Goal: Task Accomplishment & Management: Use online tool/utility

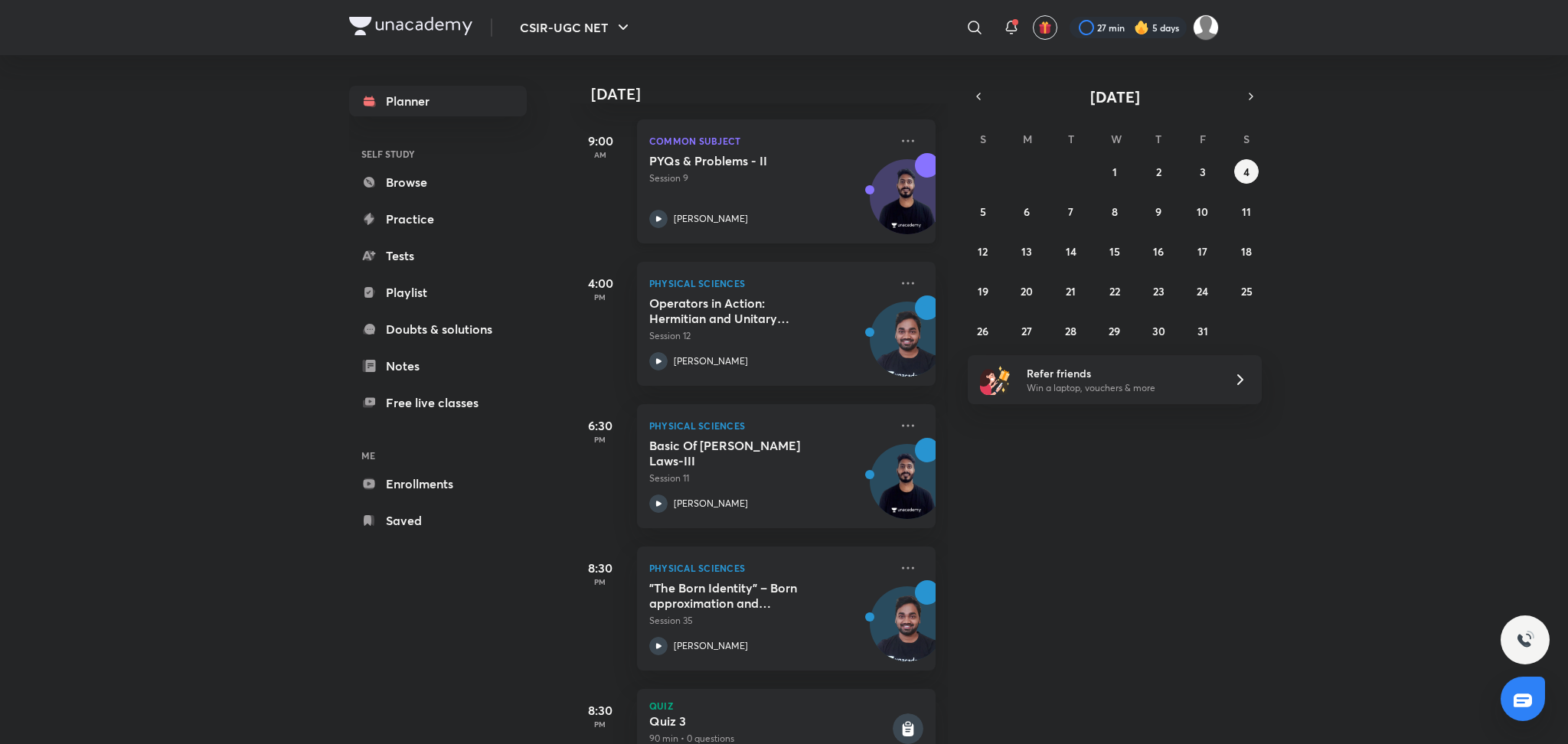
scroll to position [268, 0]
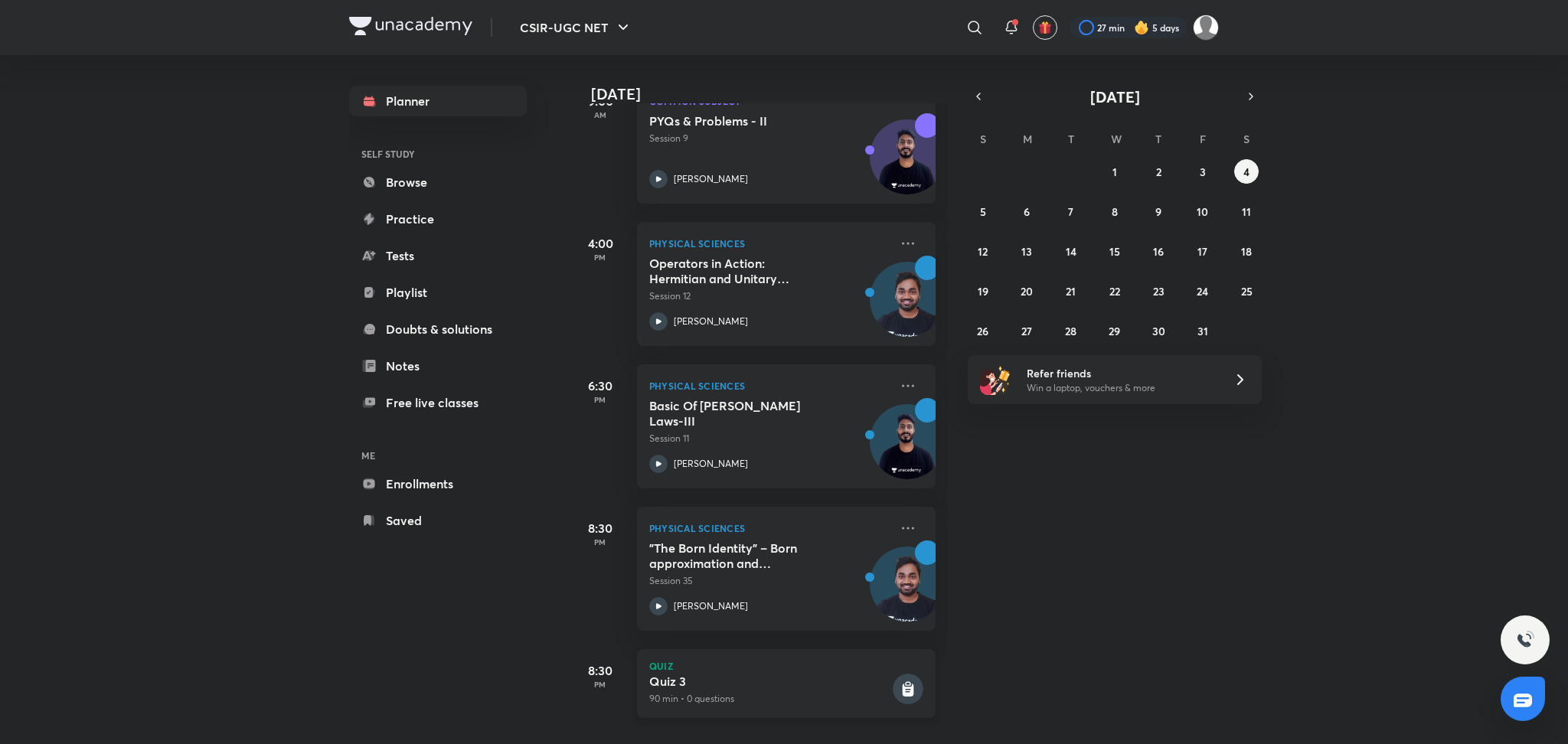
click at [849, 656] on div "Quiz Quiz 3 90 min • 0 questions" at bounding box center [786, 684] width 299 height 69
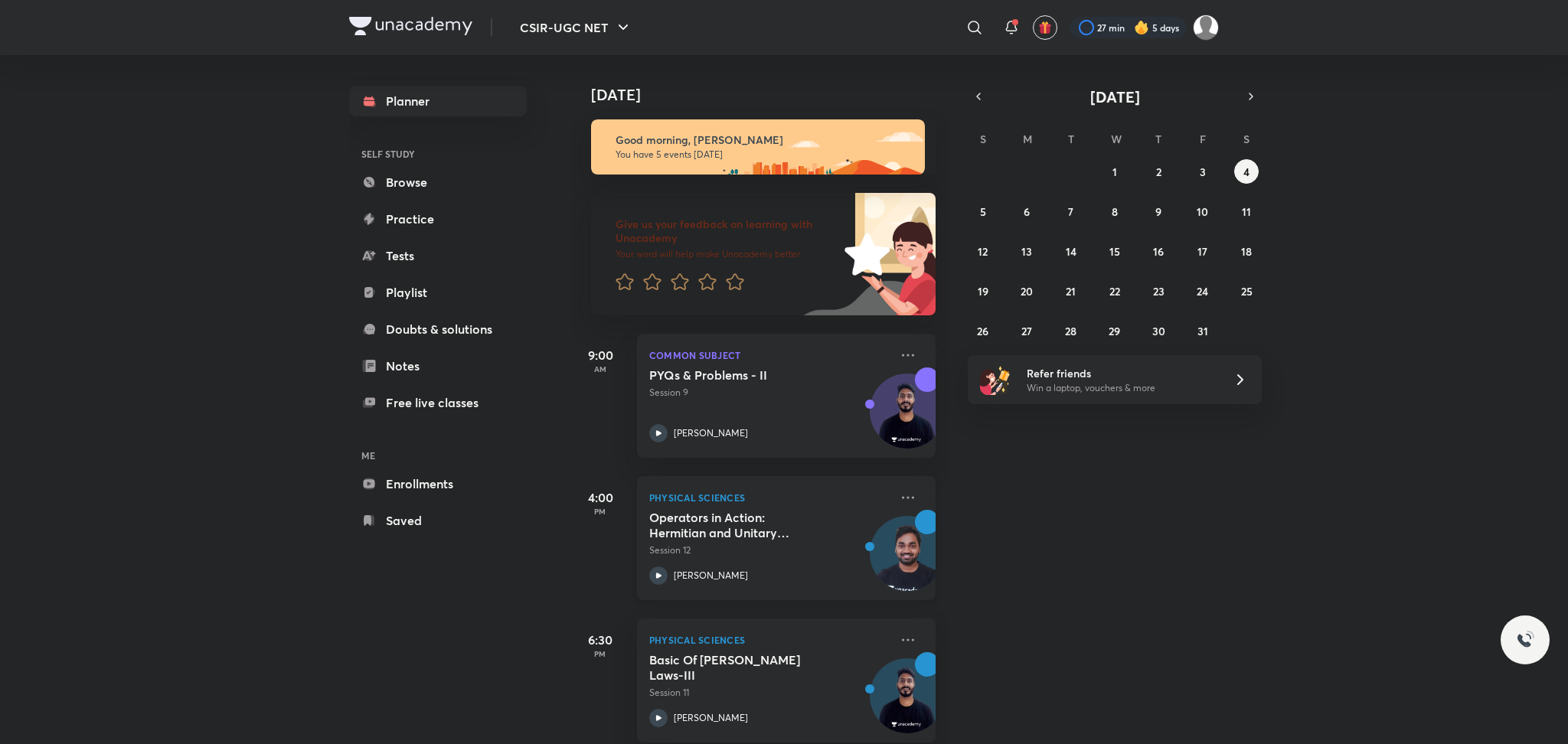
scroll to position [268, 0]
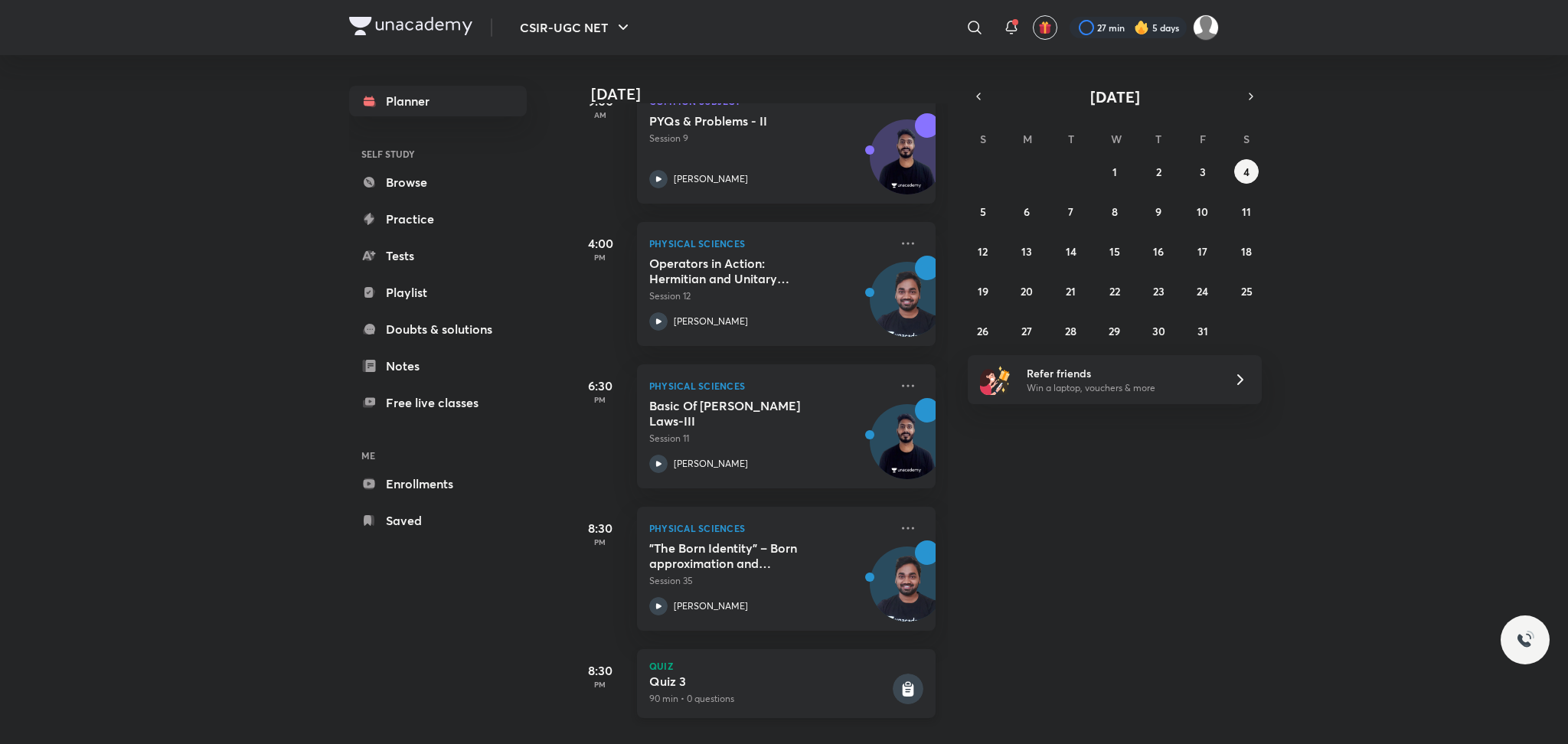
click at [660, 662] on p "Quiz" at bounding box center [786, 666] width 274 height 9
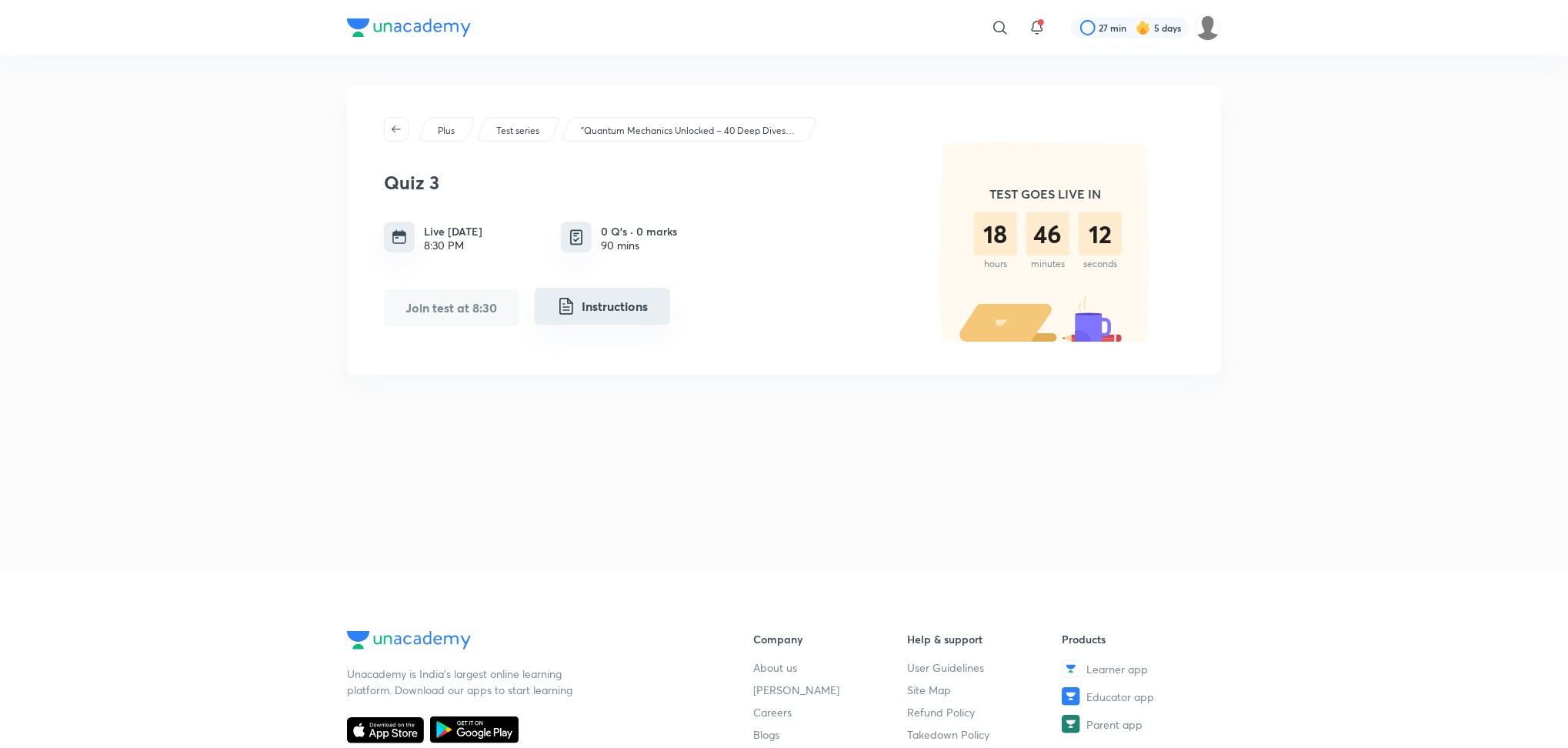
click at [606, 289] on button "Instructions" at bounding box center [603, 307] width 135 height 37
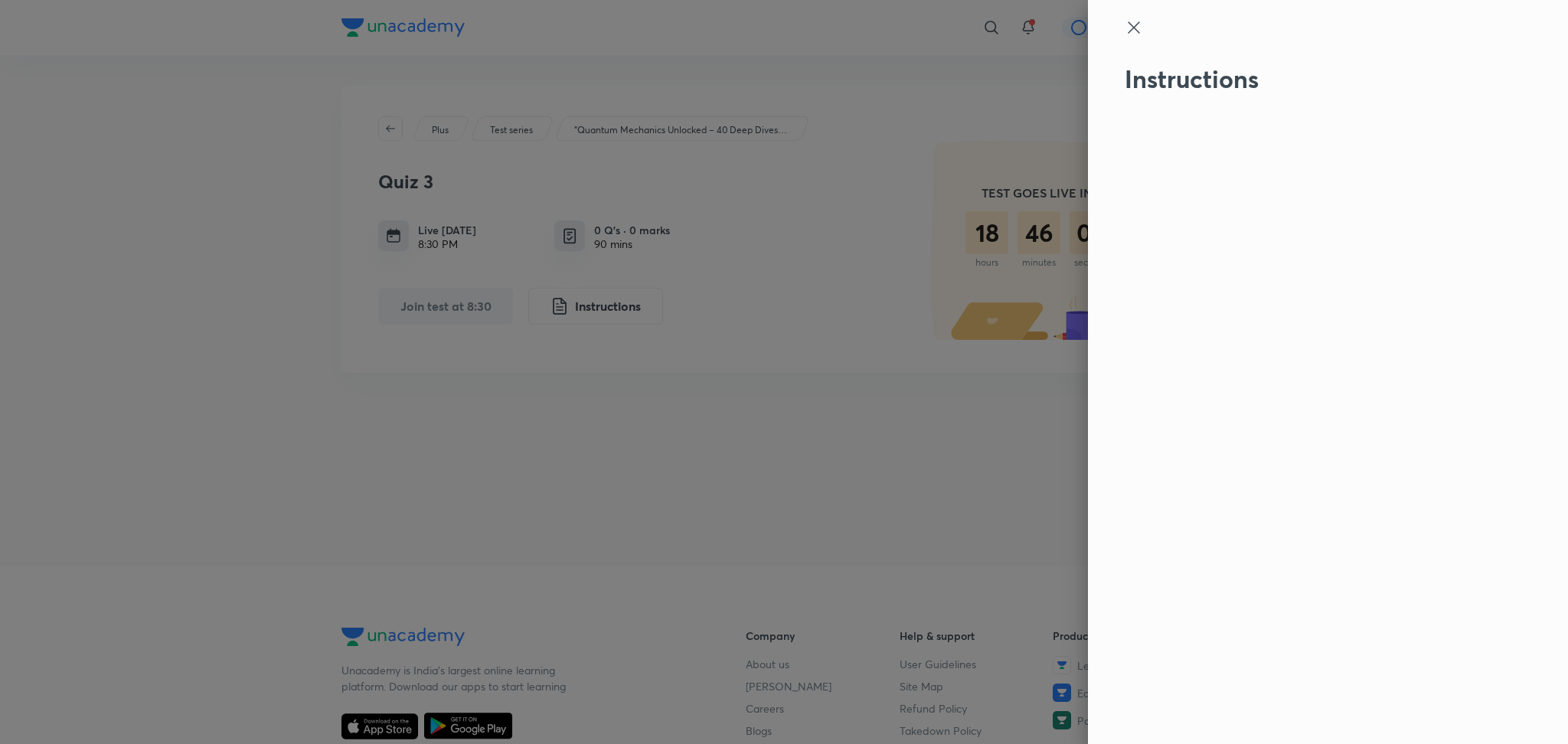
click at [1127, 36] on icon at bounding box center [1133, 27] width 19 height 19
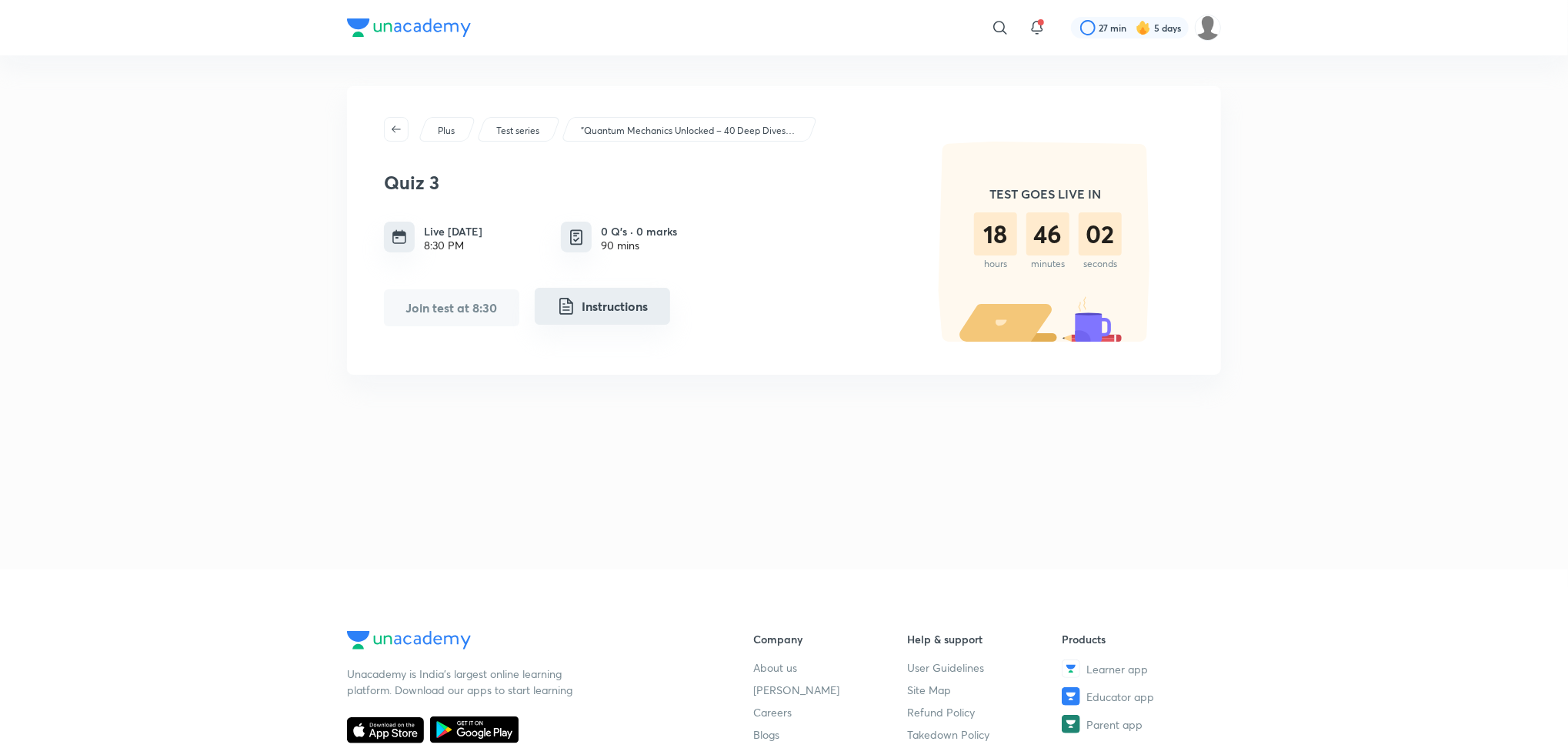
click at [632, 306] on button "Instructions" at bounding box center [603, 307] width 135 height 37
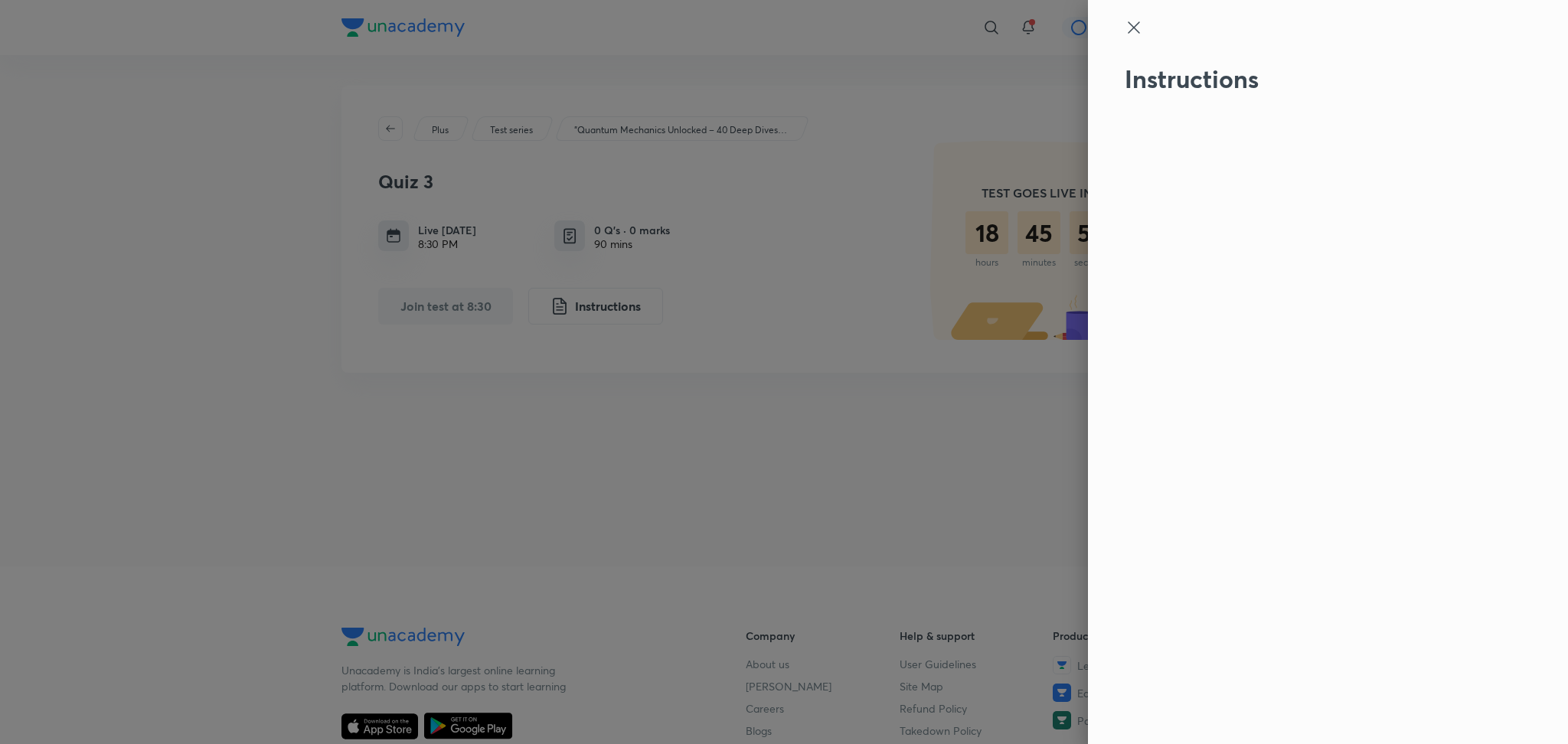
click at [1131, 36] on icon at bounding box center [1133, 27] width 19 height 19
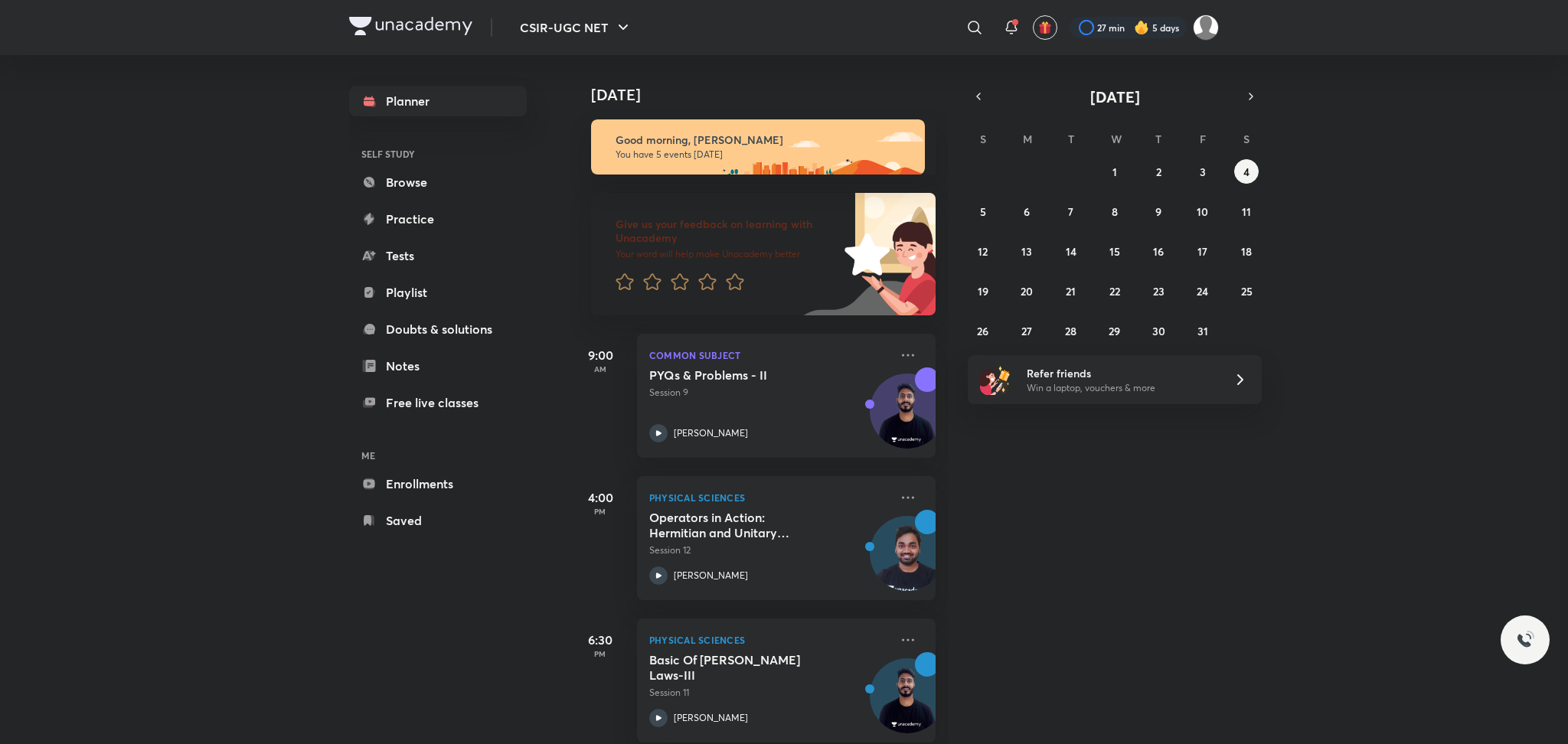
scroll to position [268, 14]
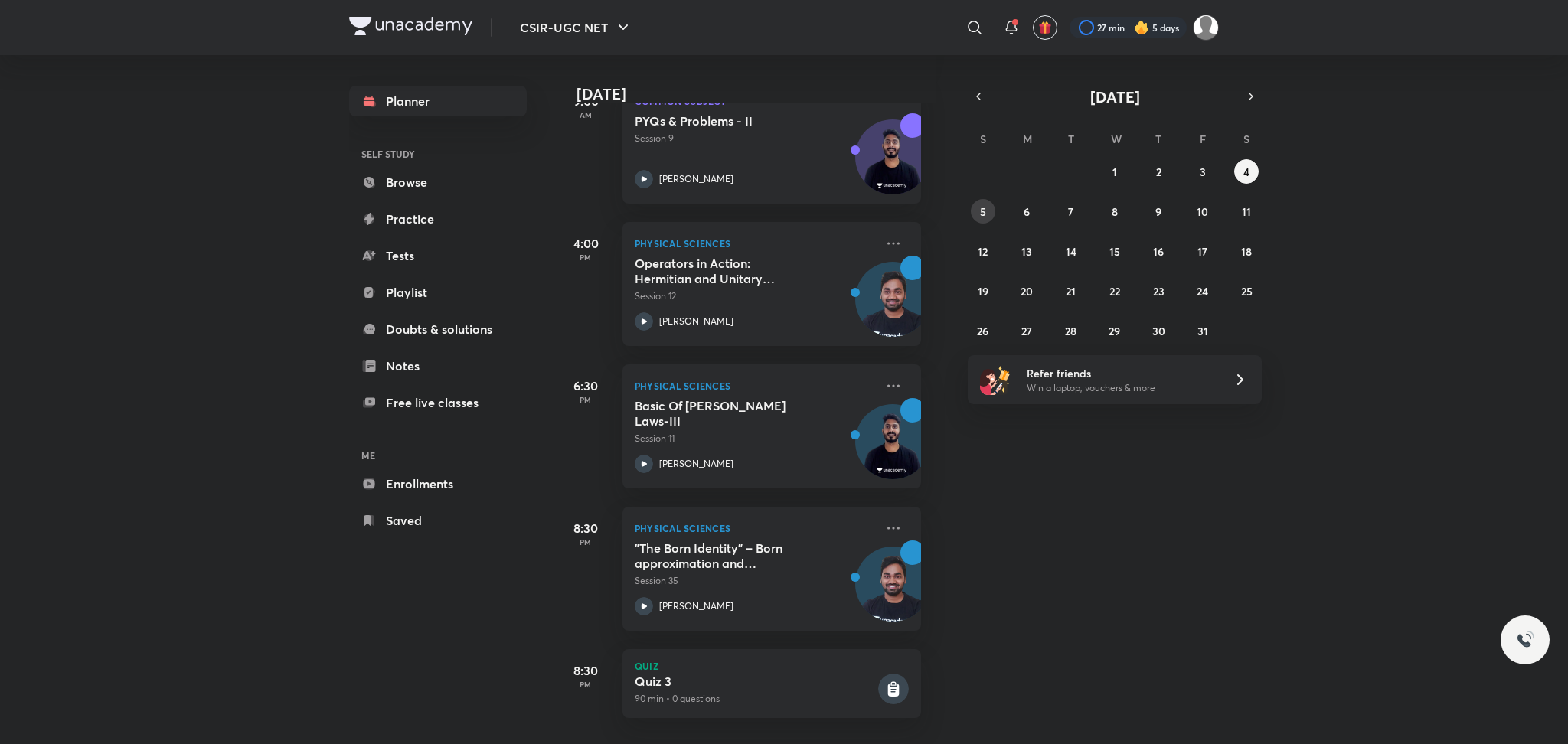
click at [975, 219] on button "5" at bounding box center [983, 211] width 25 height 25
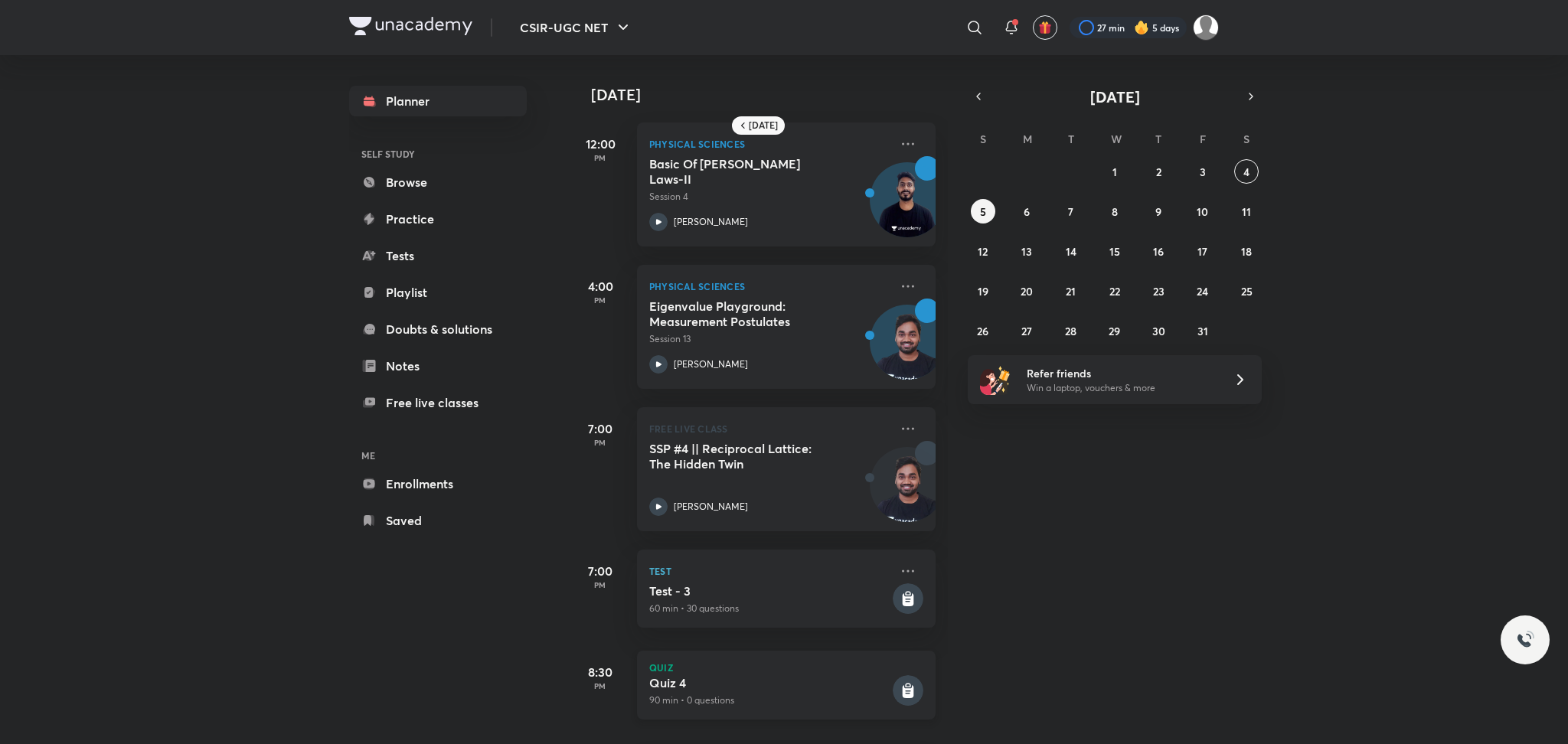
click at [781, 684] on h5 "Quiz 4" at bounding box center [769, 682] width 241 height 15
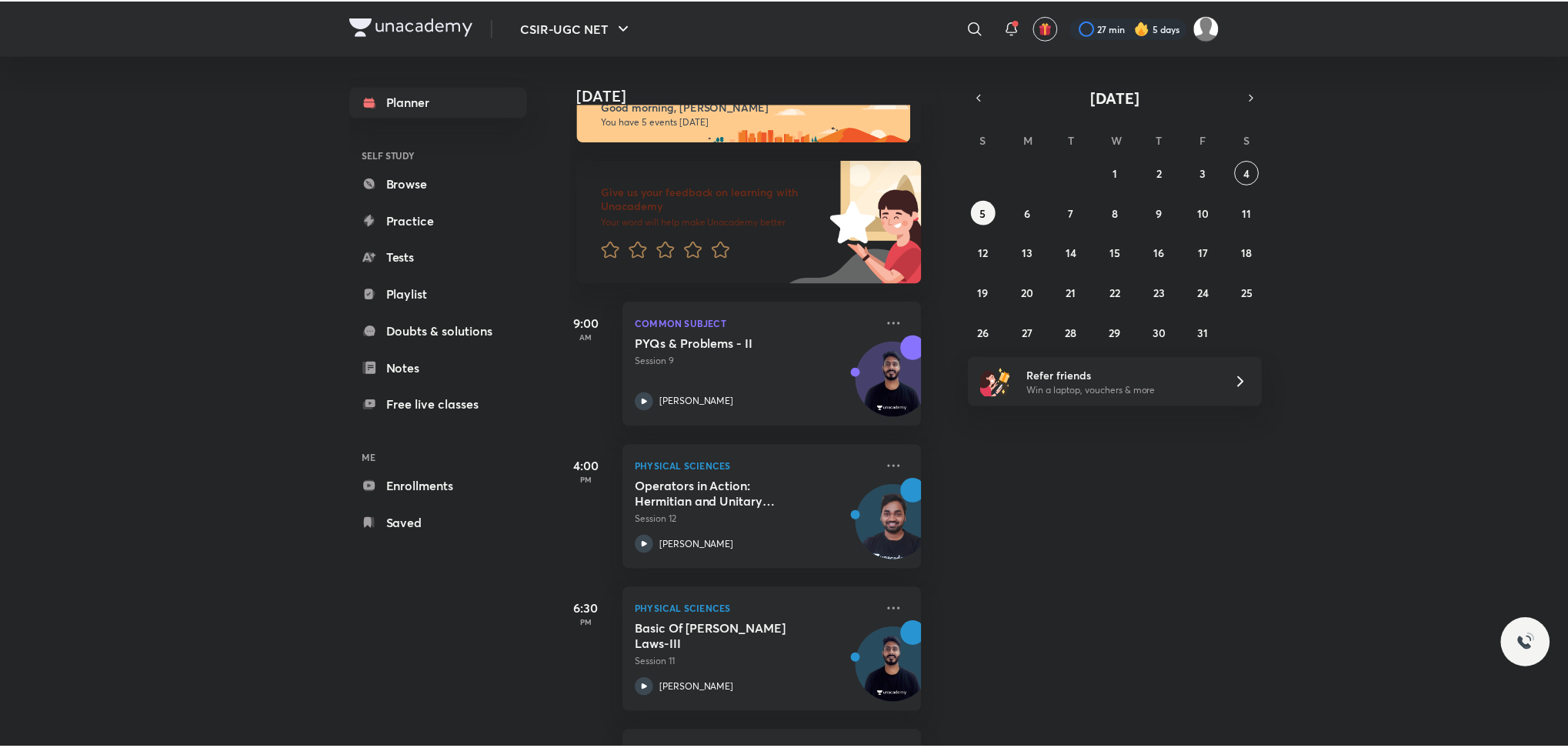
scroll to position [0, 14]
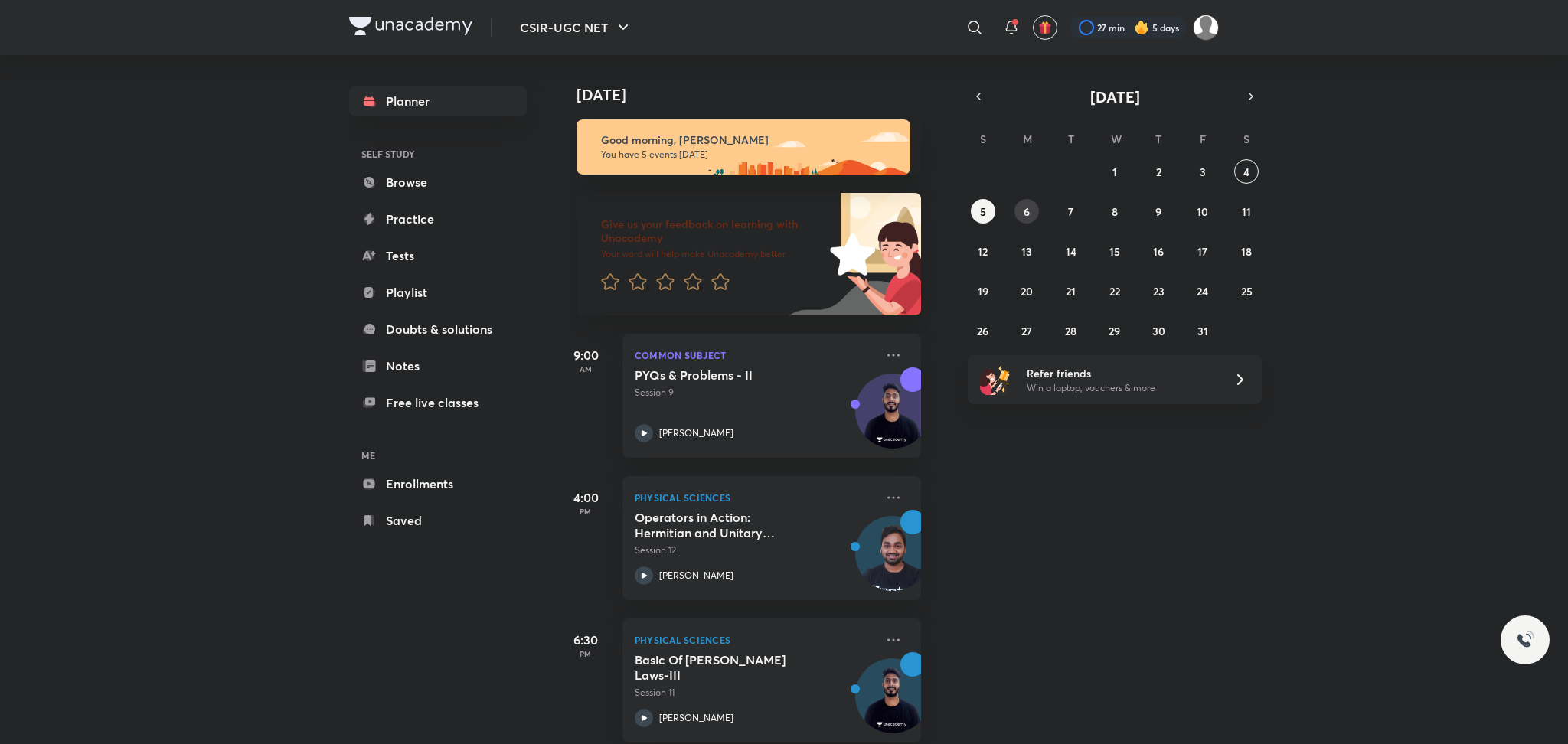
click at [1025, 215] on abbr "6" at bounding box center [1026, 211] width 6 height 14
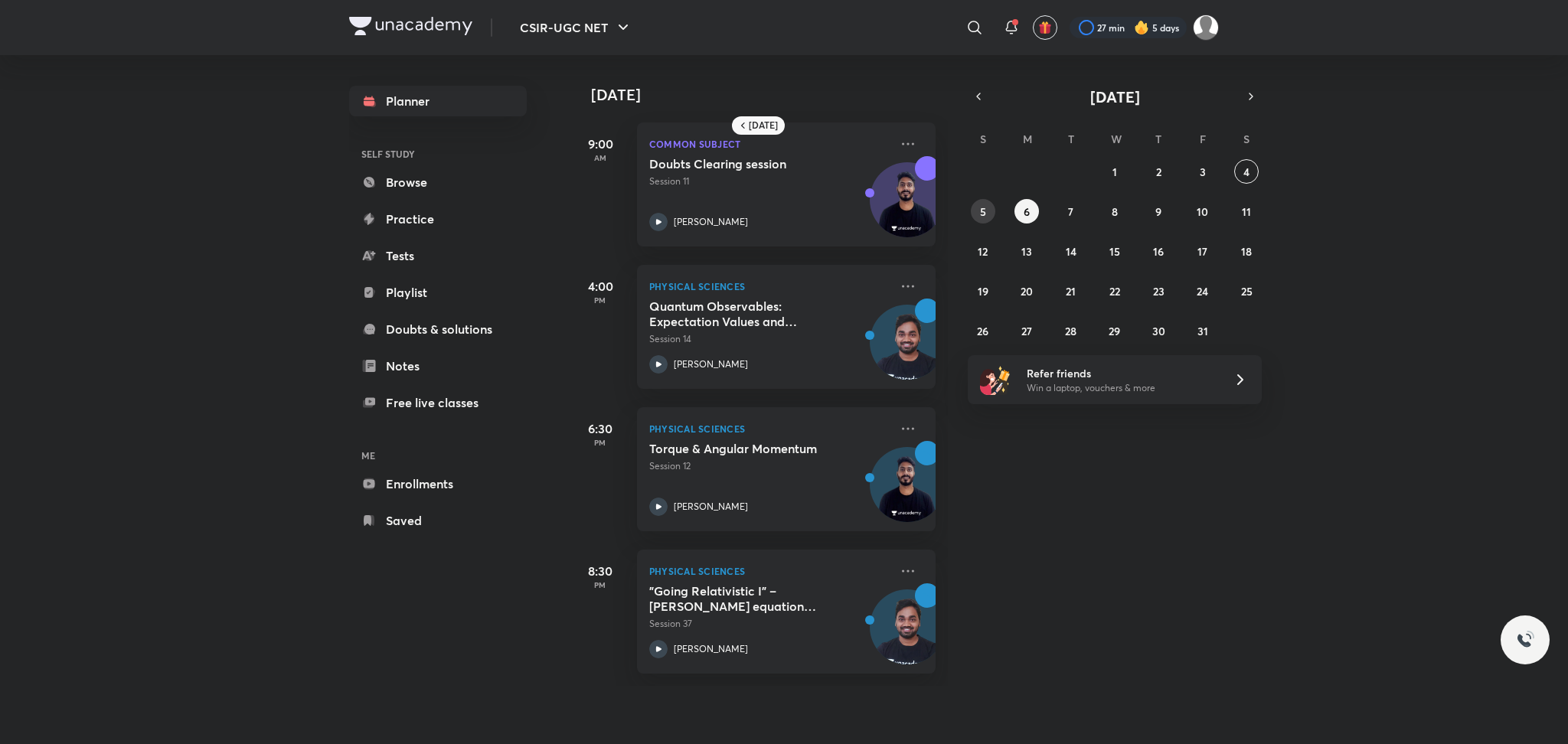
click at [990, 203] on button "5" at bounding box center [983, 211] width 25 height 25
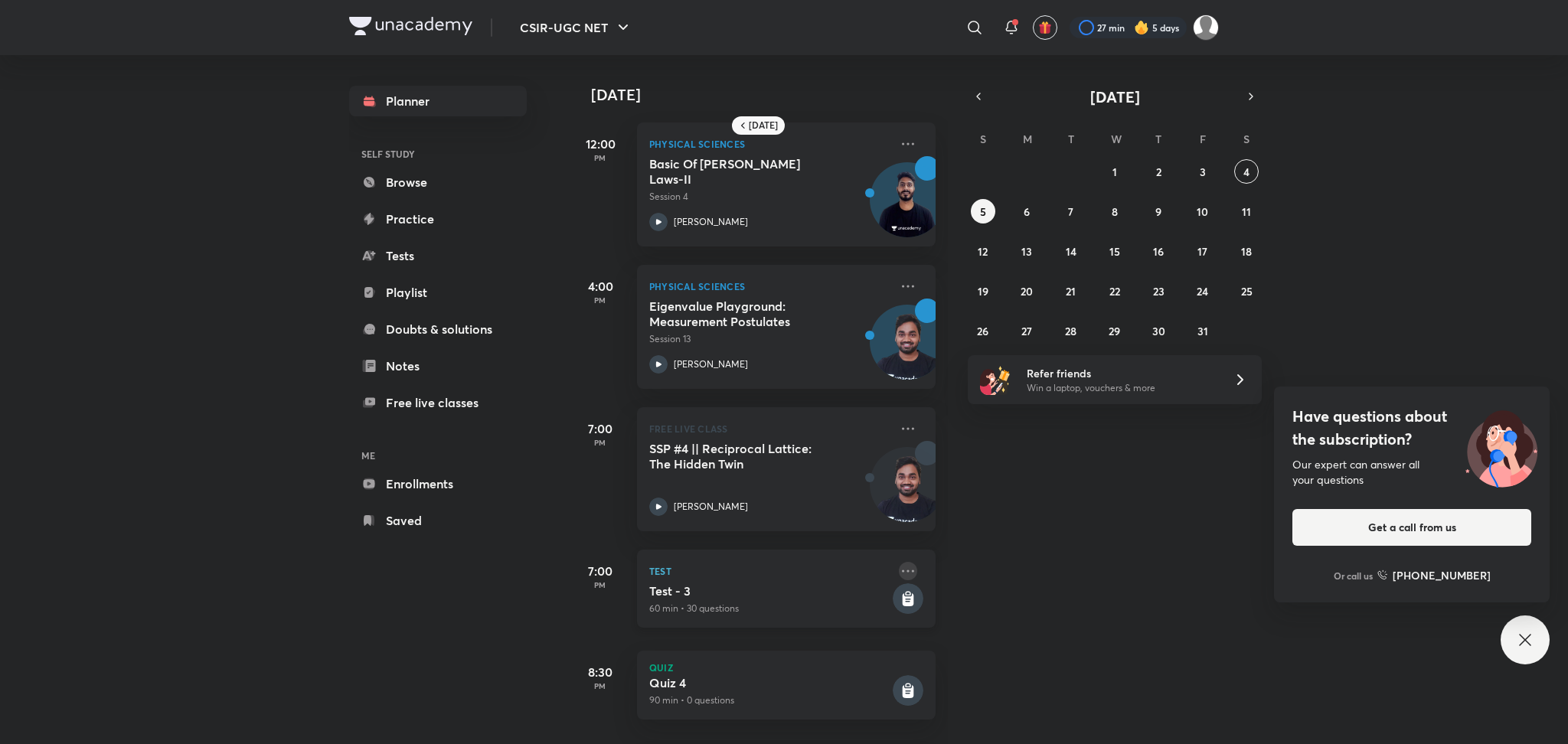
click at [899, 575] on icon at bounding box center [907, 571] width 19 height 19
click at [961, 602] on p "Go to course page" at bounding box center [1010, 609] width 105 height 16
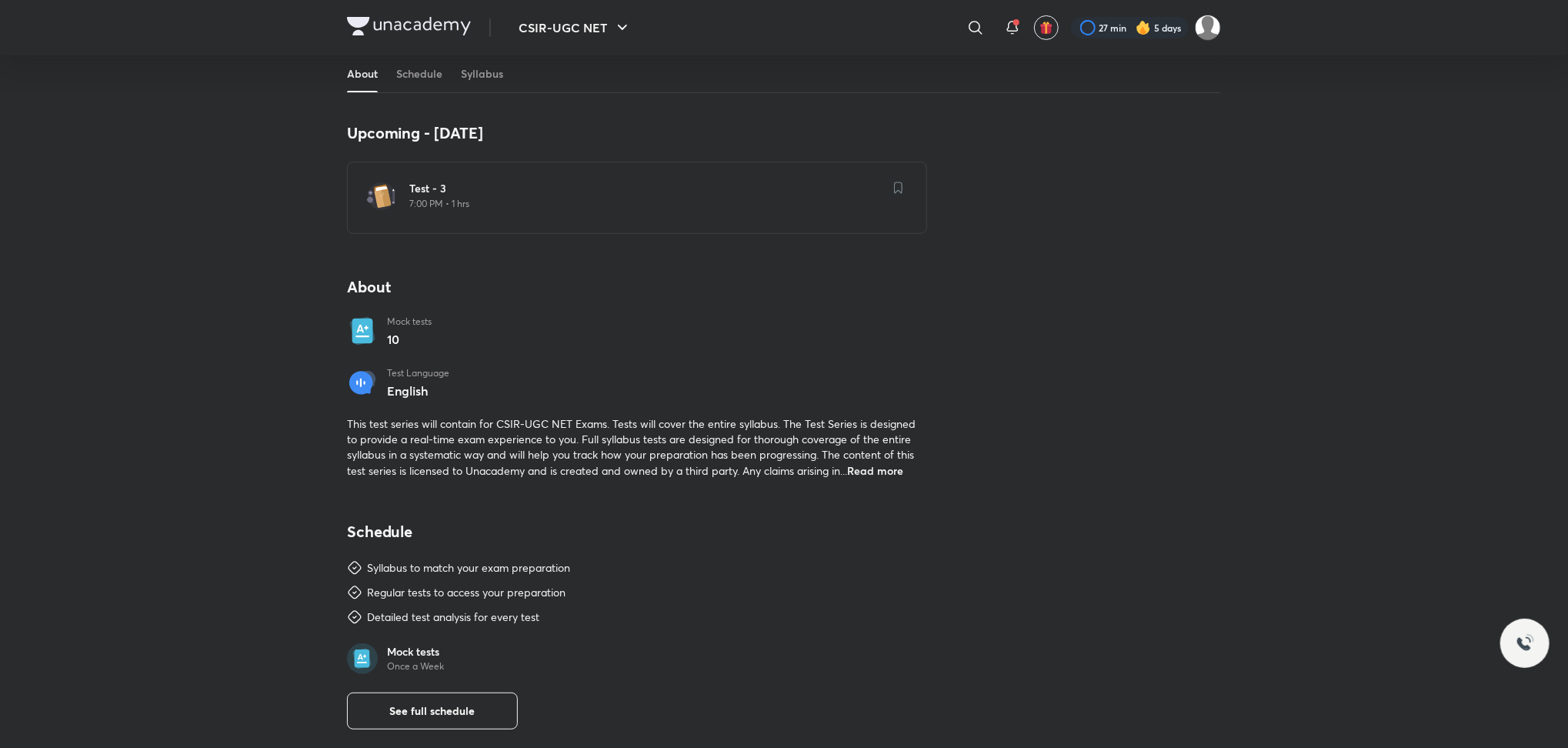
scroll to position [288, 0]
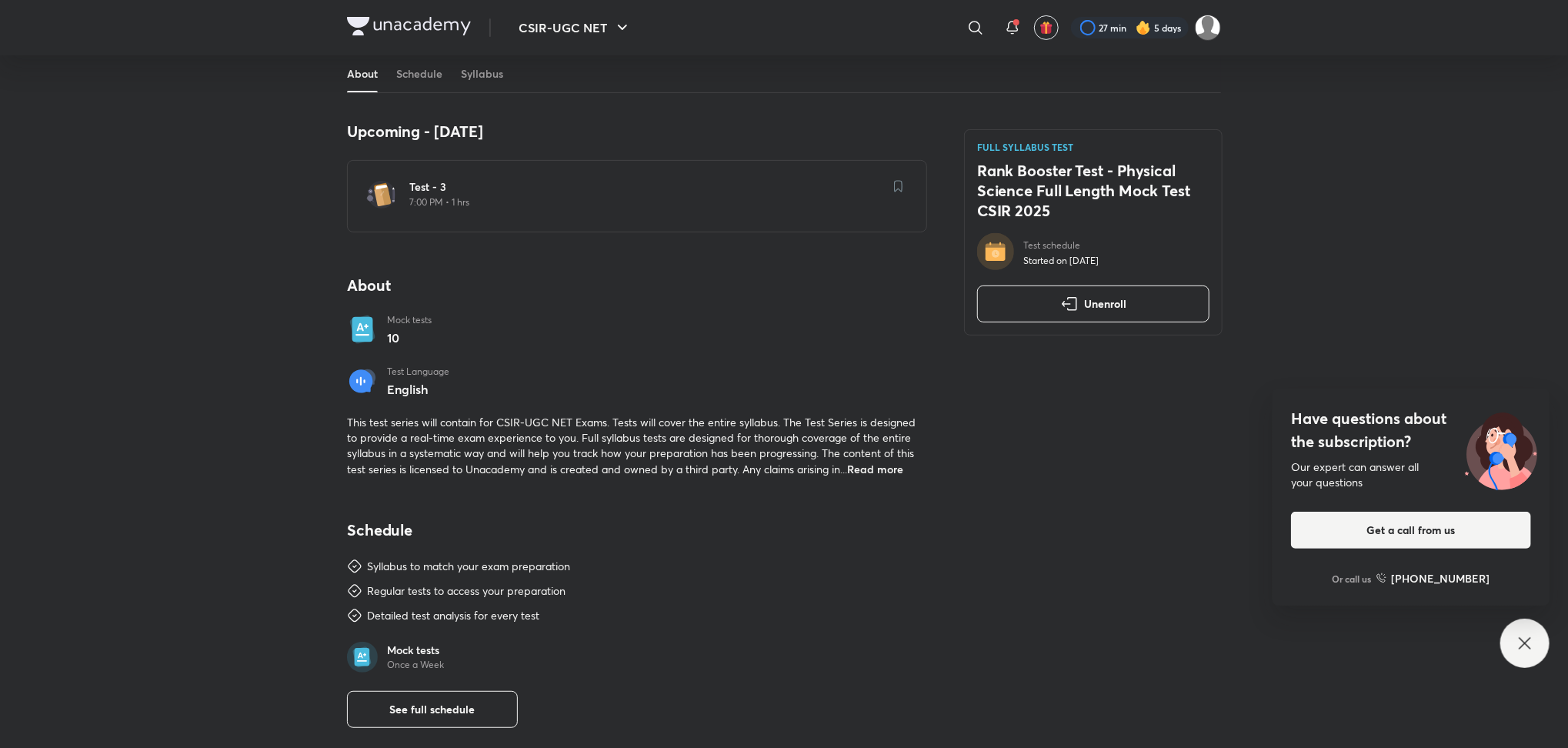
click at [892, 467] on span "Read more" at bounding box center [875, 469] width 56 height 14
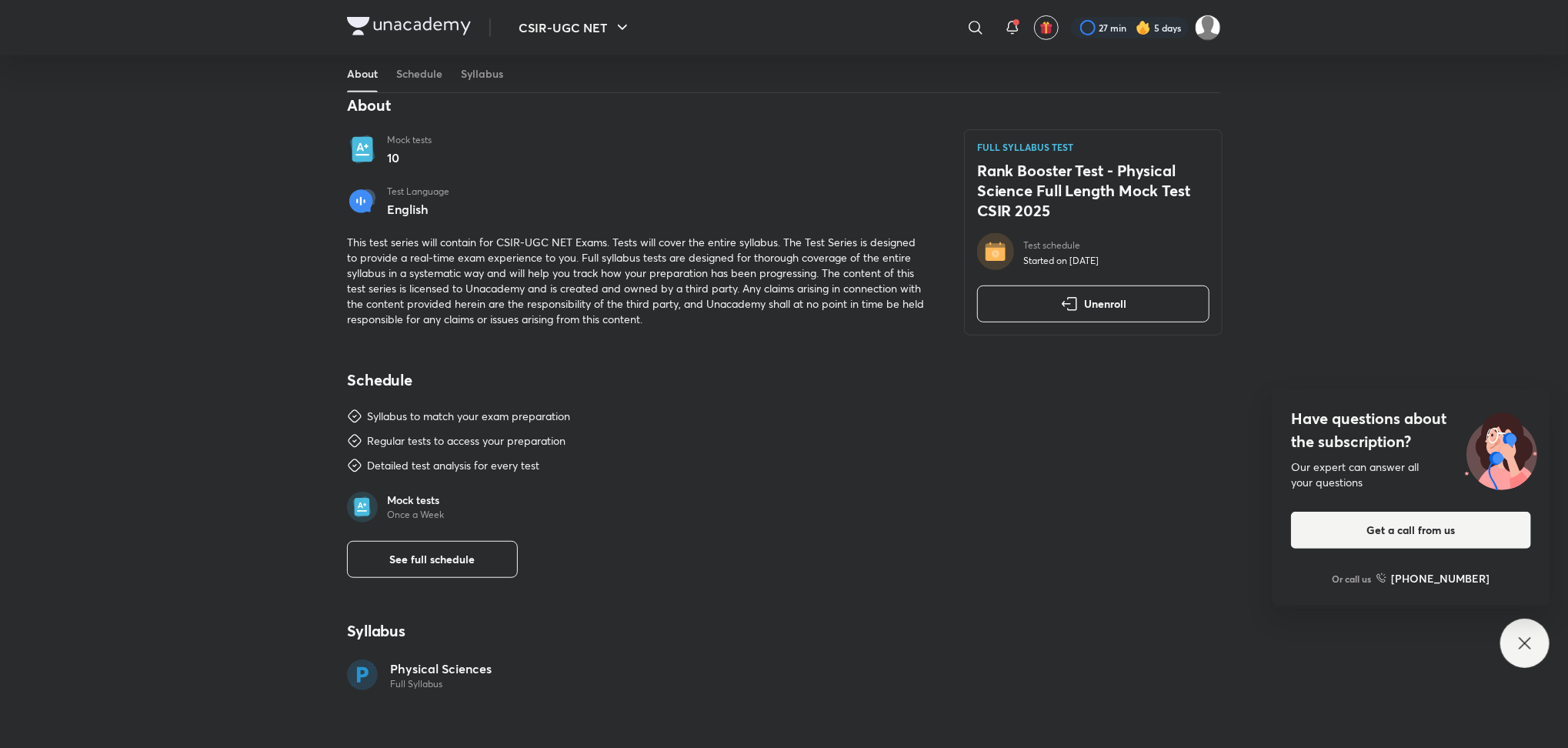
scroll to position [469, 0]
click at [476, 568] on button "See full schedule" at bounding box center [432, 559] width 171 height 37
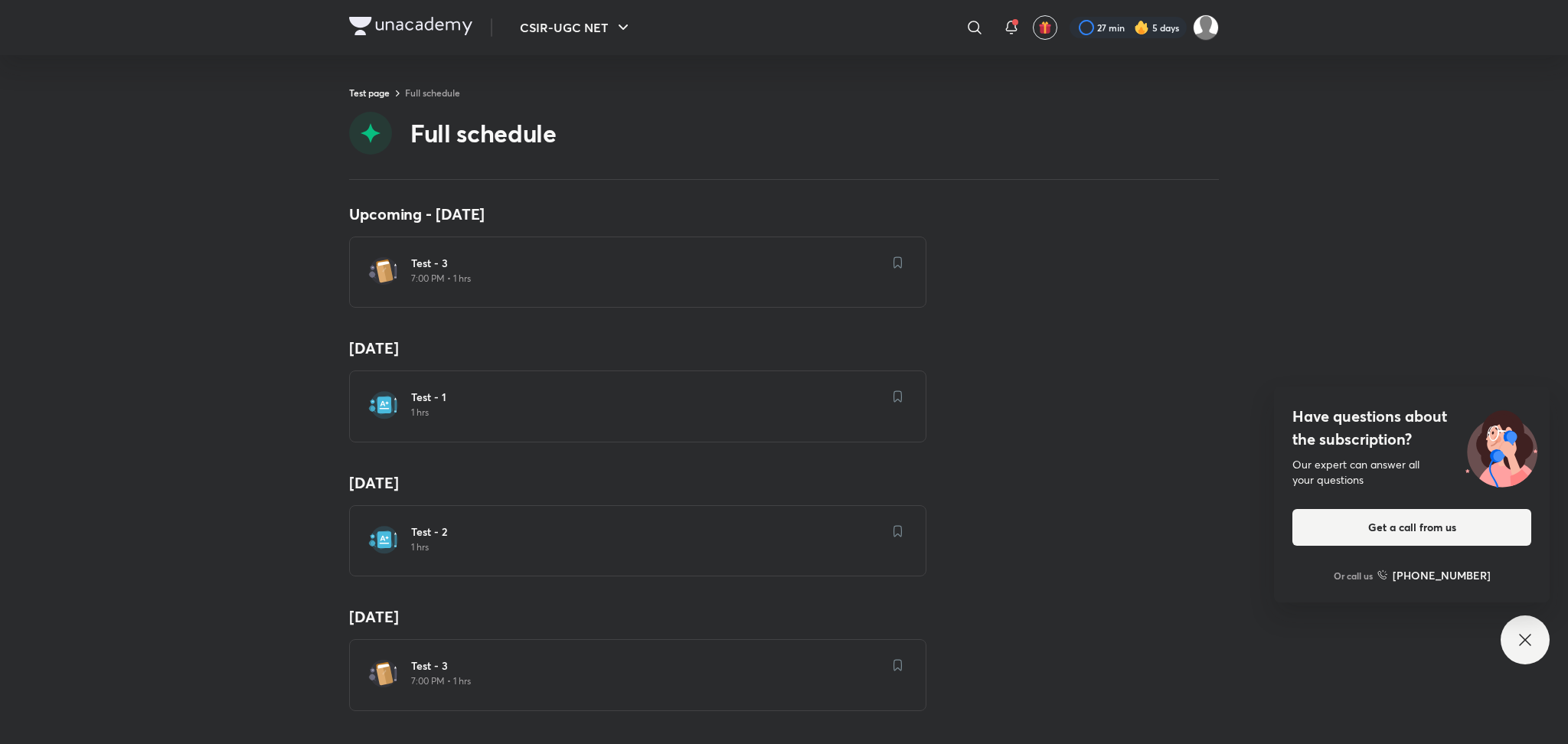
click at [445, 390] on h6 "Test - 1" at bounding box center [646, 397] width 471 height 15
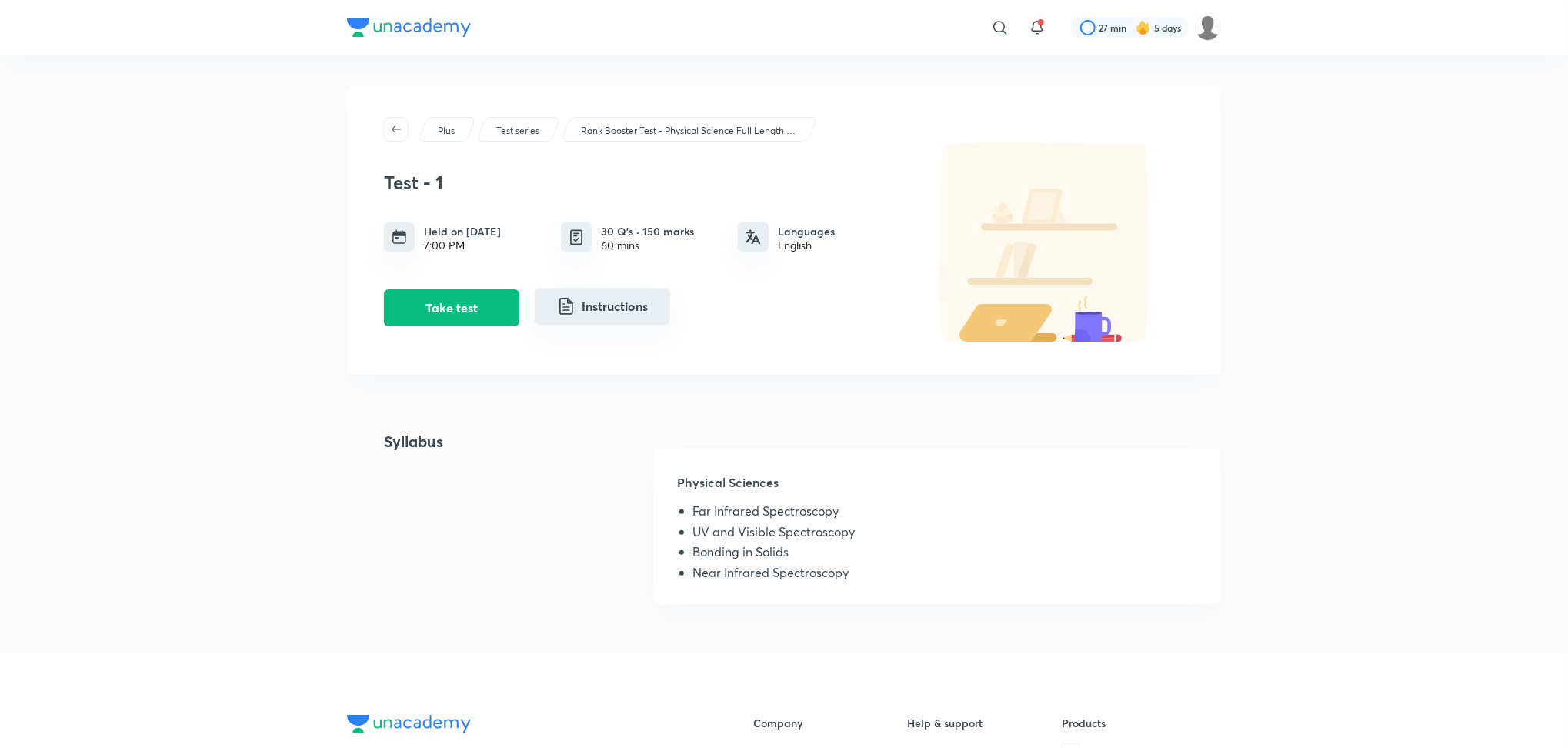
click at [624, 306] on button "Instructions" at bounding box center [603, 307] width 135 height 37
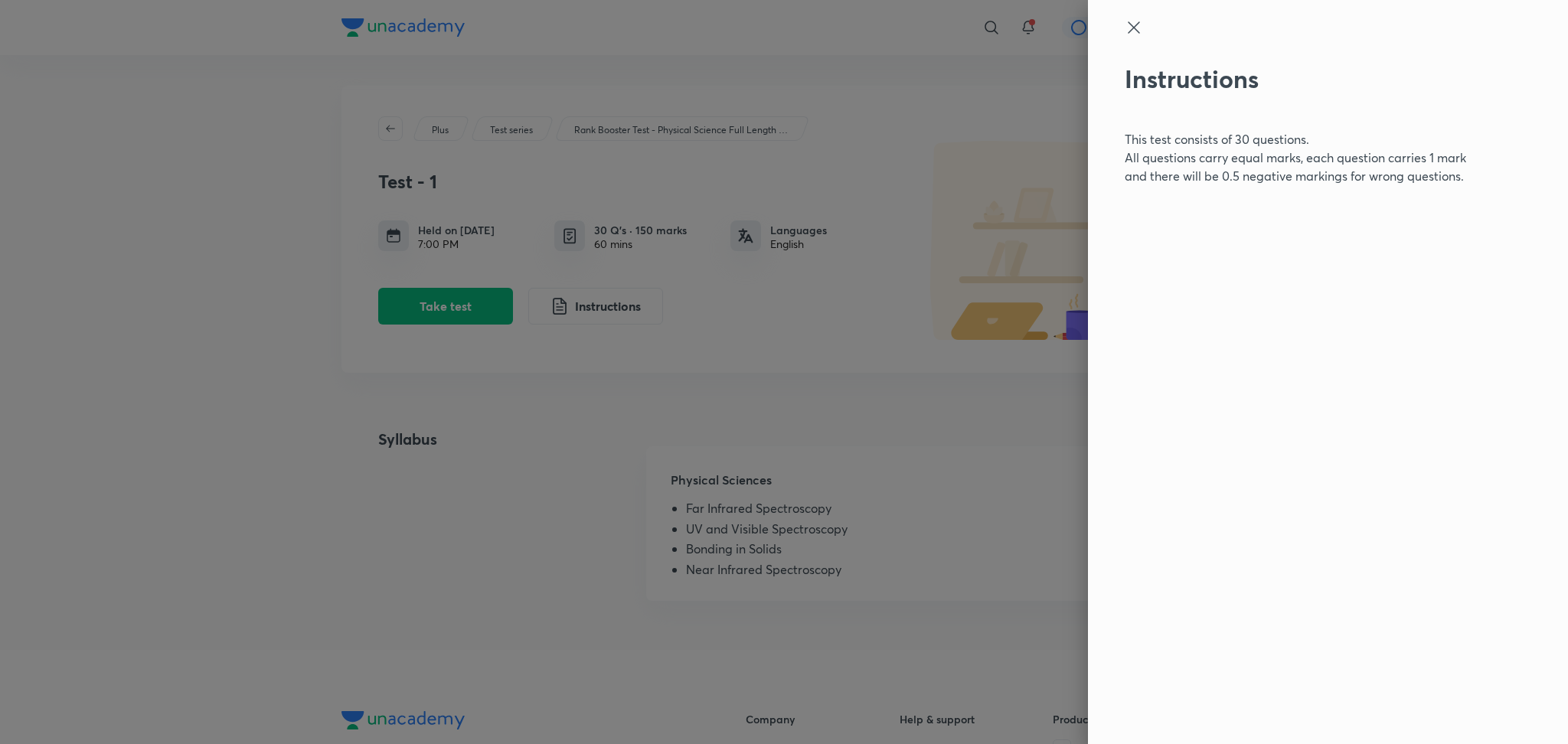
click at [1129, 28] on icon at bounding box center [1133, 27] width 19 height 19
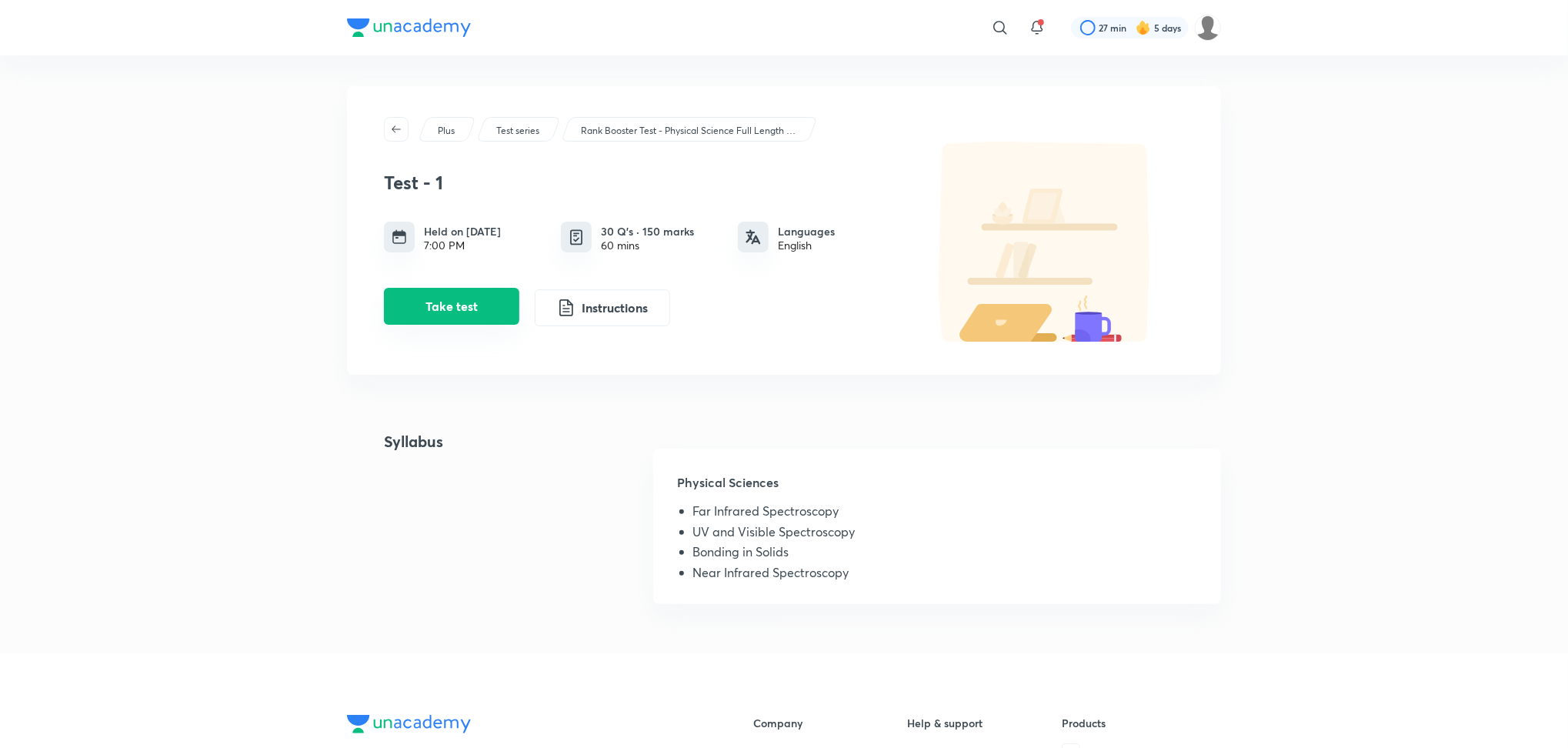
click at [455, 318] on button "Take test" at bounding box center [452, 307] width 135 height 37
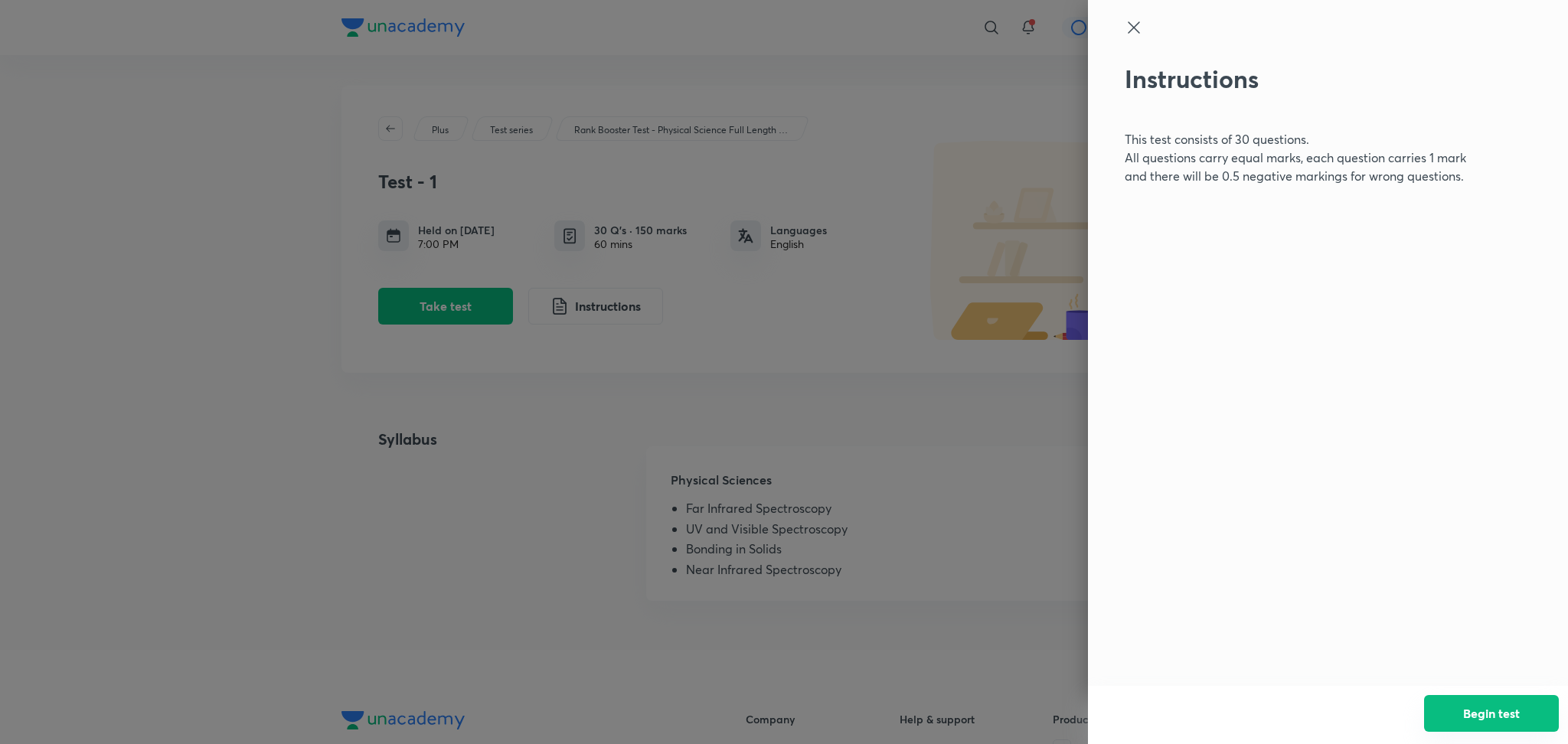
click at [1443, 706] on button "Begin test" at bounding box center [1491, 714] width 134 height 37
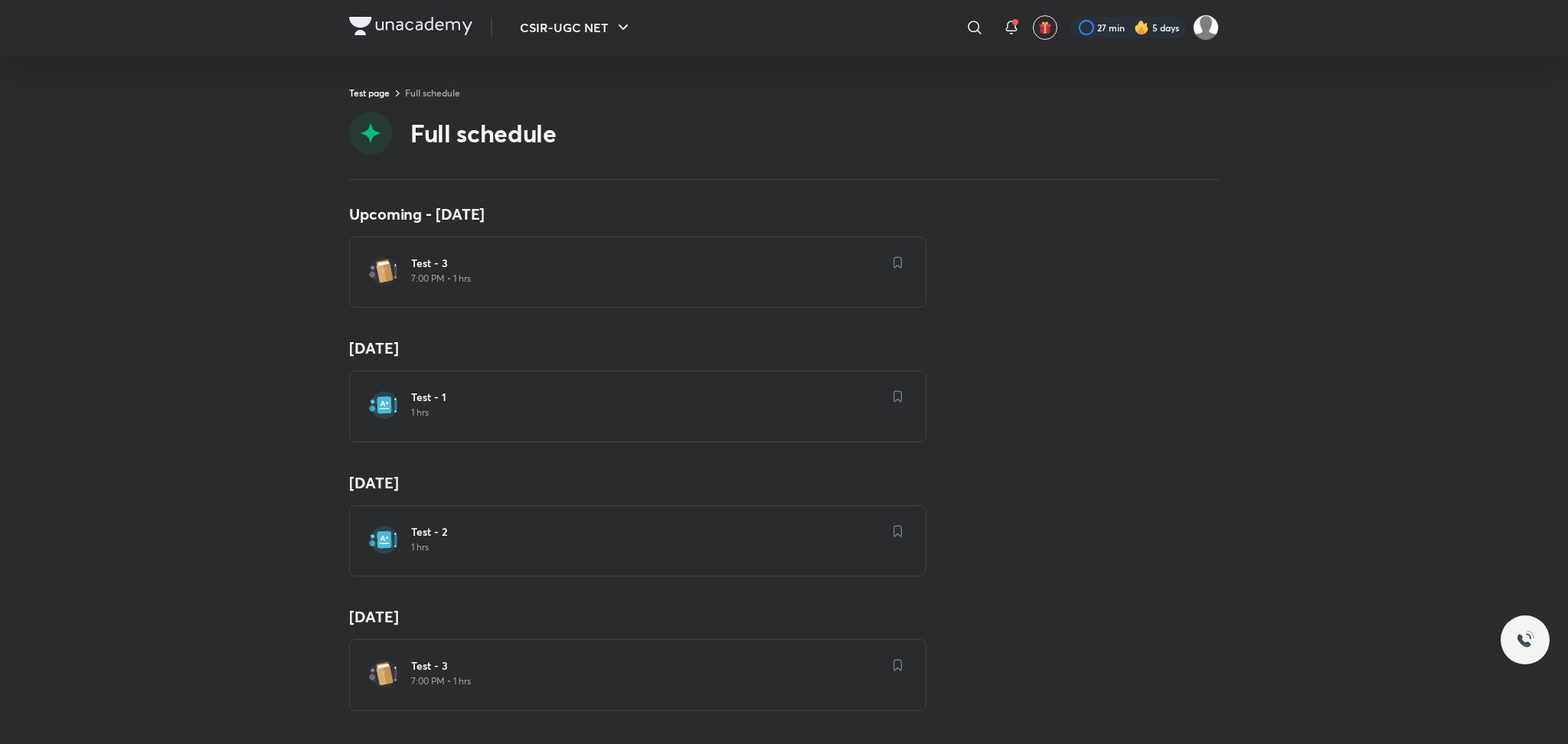
click at [628, 271] on div "Test - 3 7:00 PM • 1 hrs" at bounding box center [646, 270] width 471 height 29
click at [417, 264] on h6 "Test - 3" at bounding box center [646, 263] width 471 height 15
click at [368, 399] on img at bounding box center [383, 405] width 31 height 31
click at [427, 266] on h6 "Test - 3" at bounding box center [646, 263] width 471 height 15
click at [893, 264] on img at bounding box center [898, 263] width 9 height 12
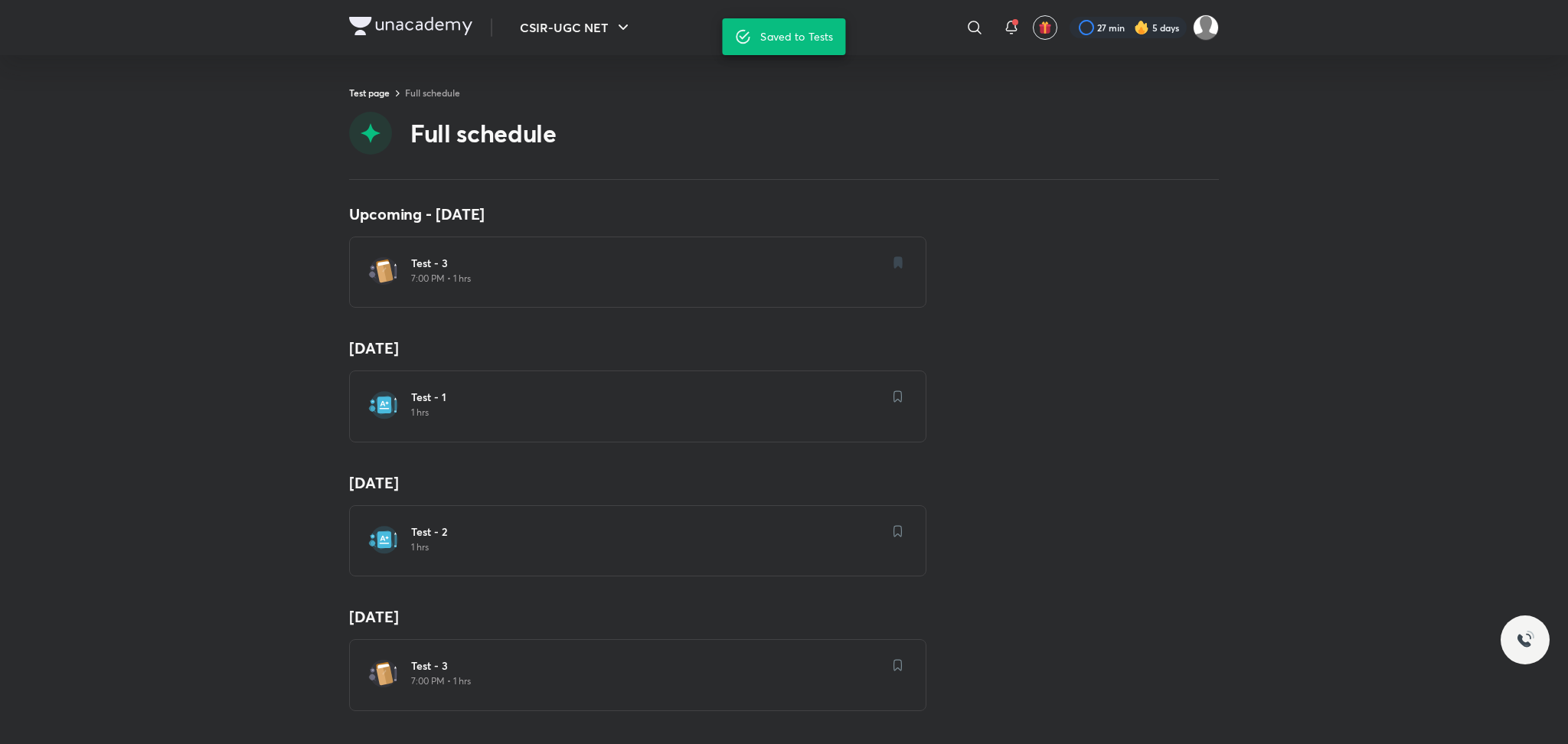
click at [893, 264] on img at bounding box center [898, 263] width 9 height 12
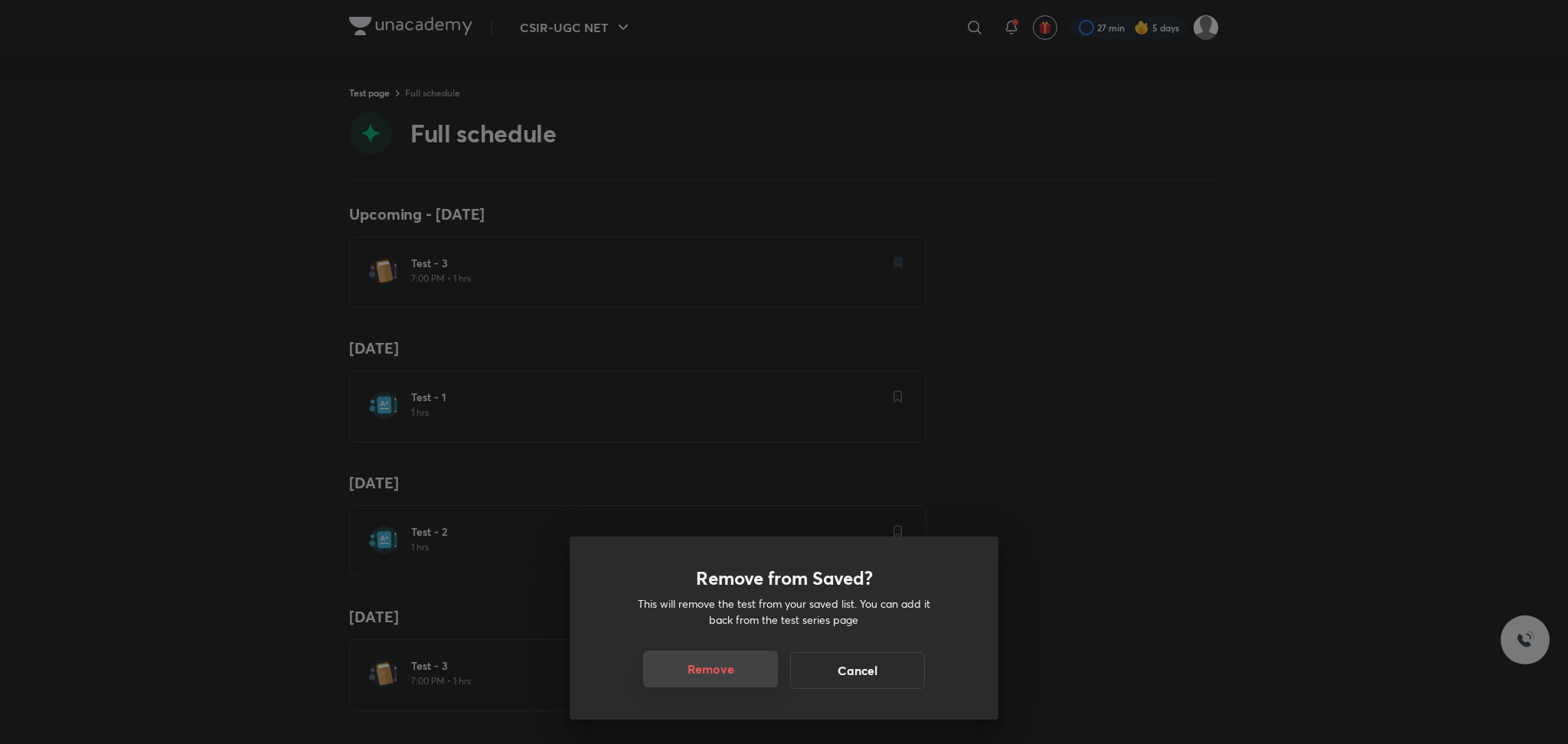
click at [733, 659] on button "Remove" at bounding box center [710, 670] width 134 height 37
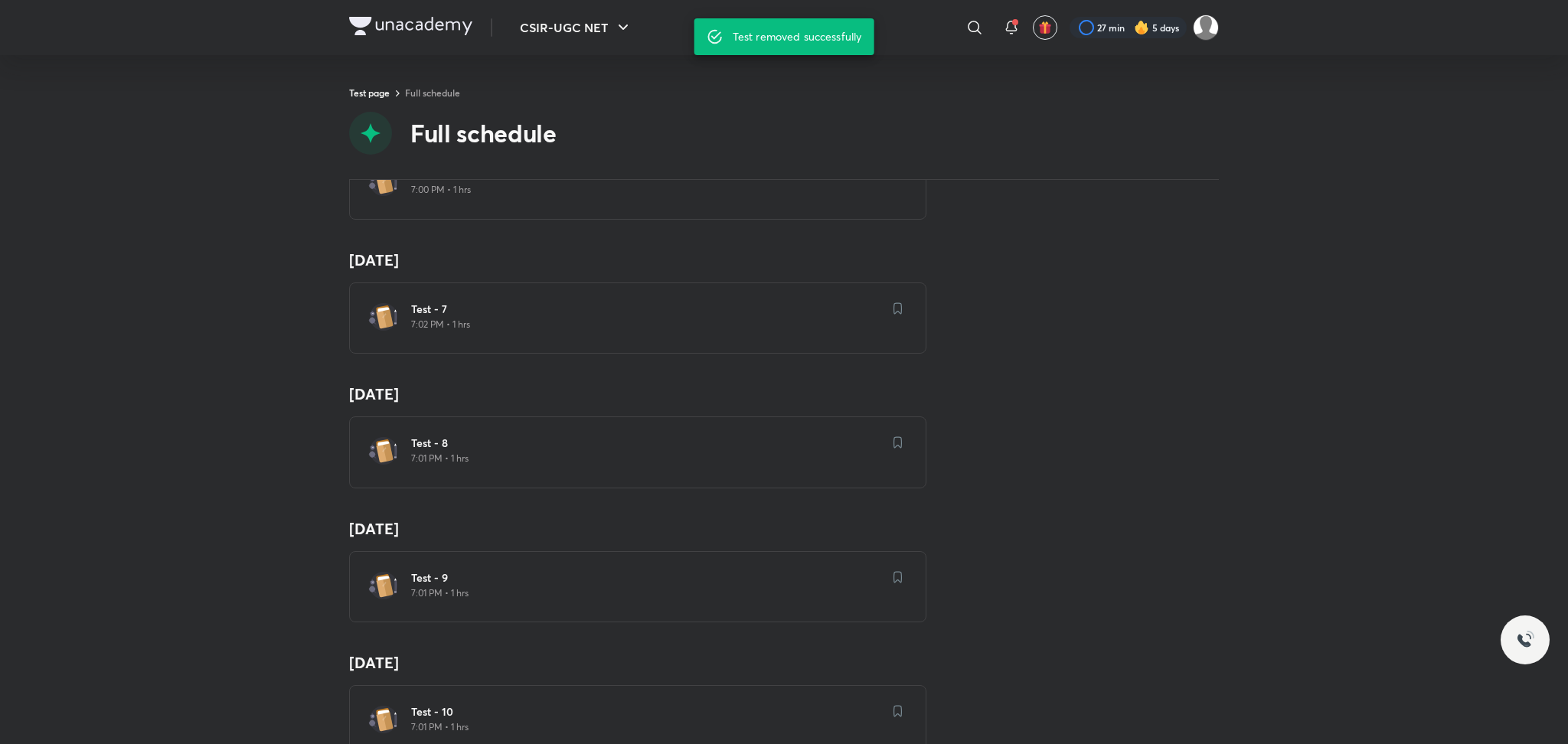
scroll to position [954, 0]
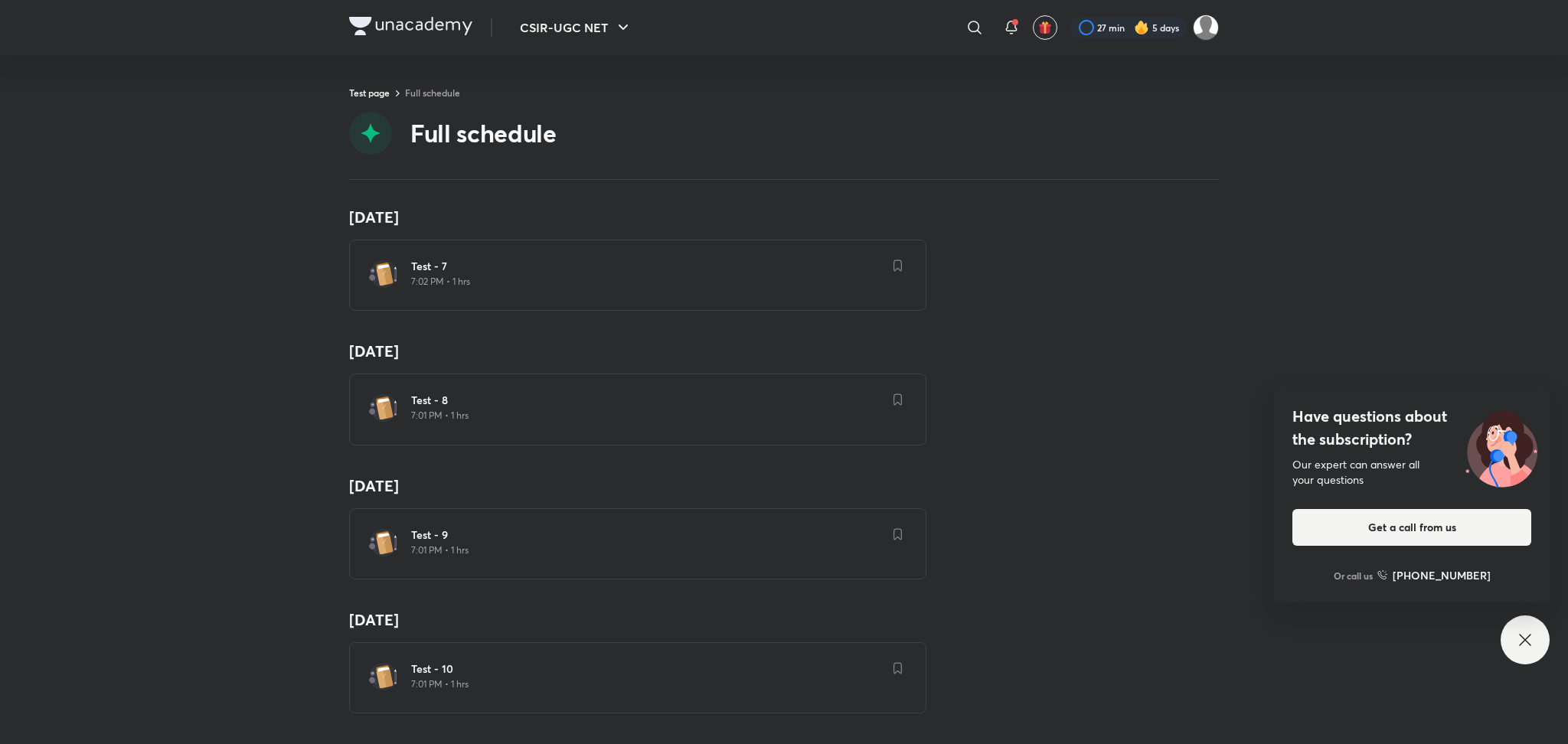
click at [1534, 644] on icon at bounding box center [1525, 640] width 19 height 19
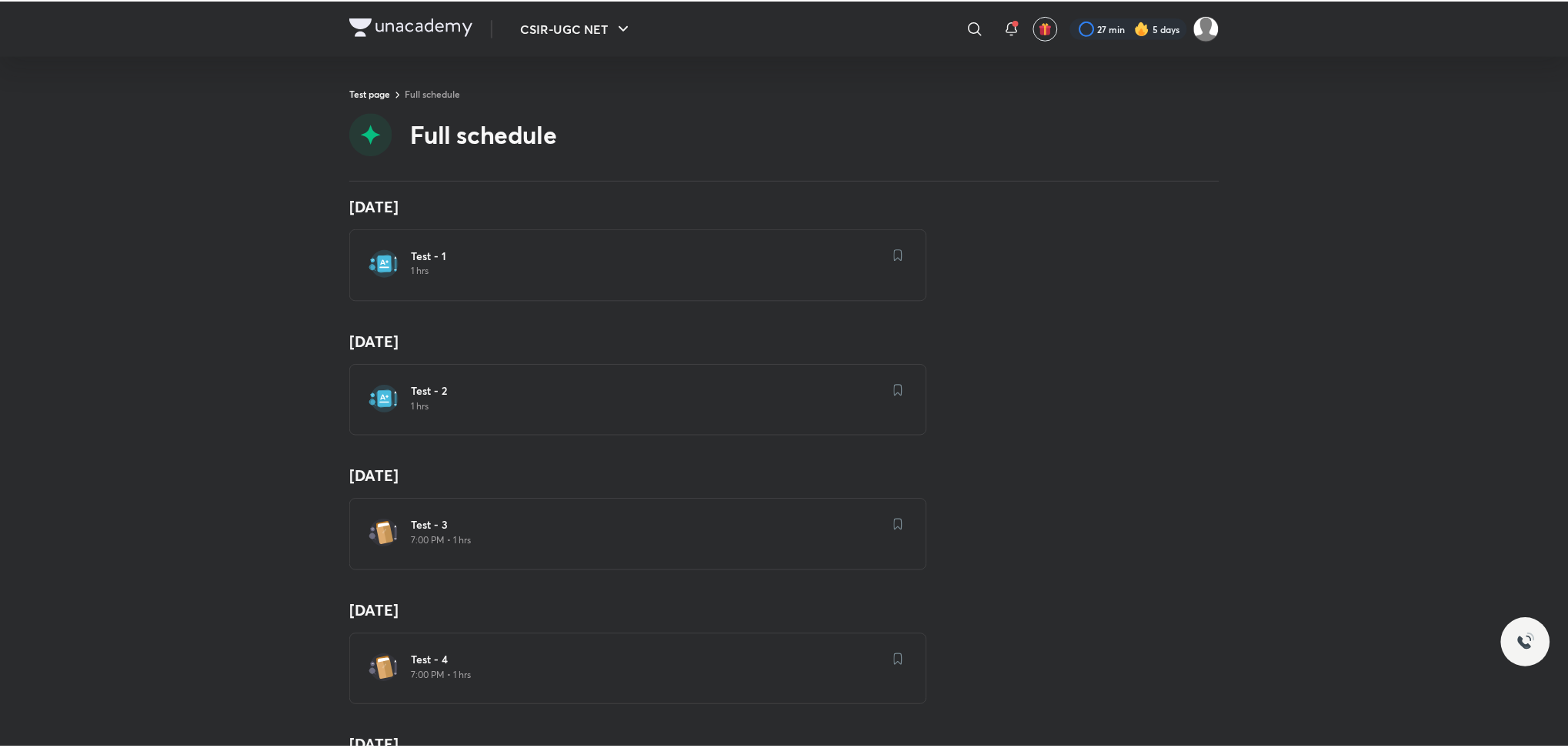
scroll to position [0, 0]
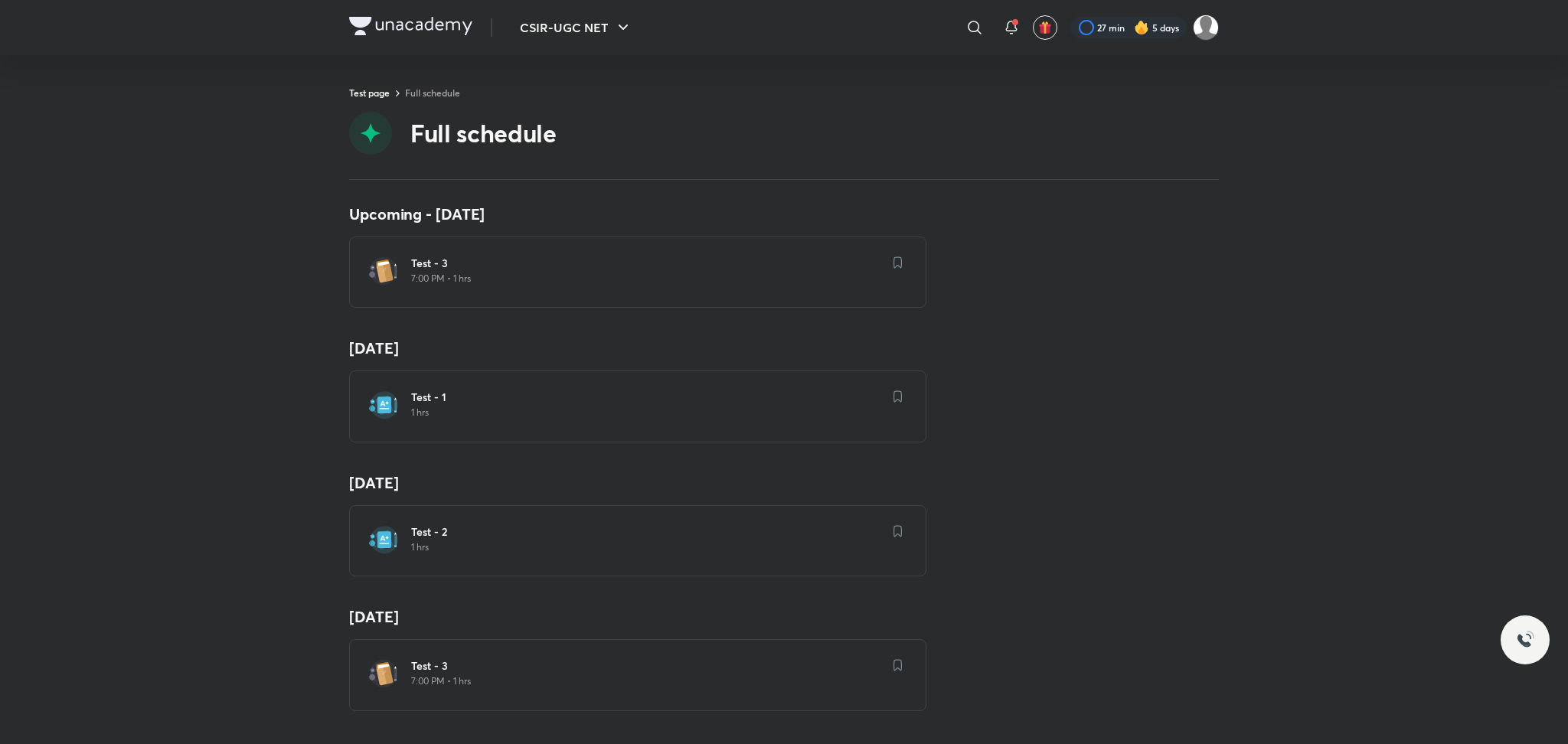
click at [413, 247] on div "Test - 3 7:00 PM • 1 hrs" at bounding box center [638, 272] width 577 height 71
click at [378, 271] on img at bounding box center [383, 271] width 31 height 31
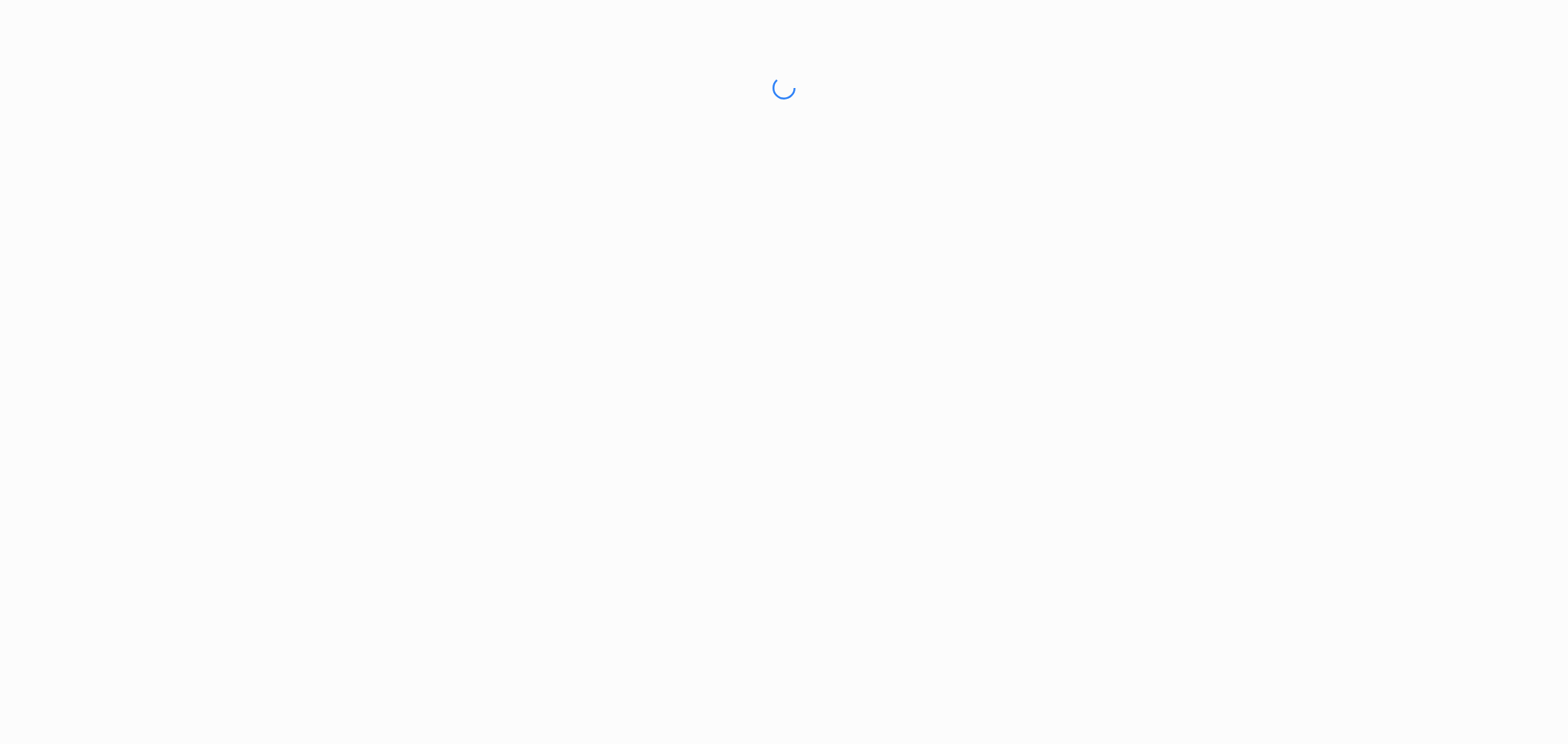
click at [378, 176] on html "No internet connection Test - 3 | Unacademy Unacademy Support How can we help y…" at bounding box center [784, 88] width 1568 height 176
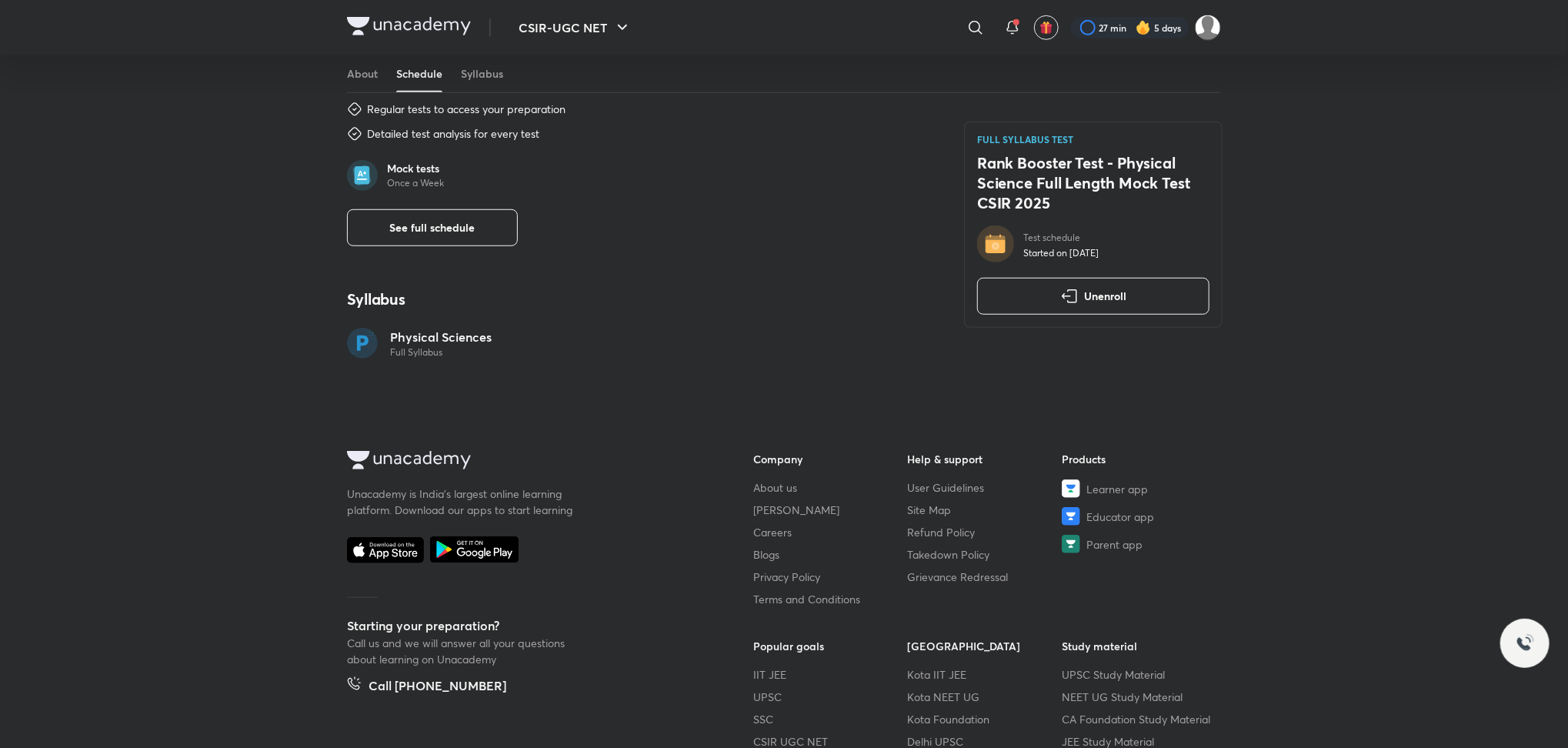
scroll to position [770, 0]
click at [454, 233] on span "See full schedule" at bounding box center [433, 227] width 85 height 15
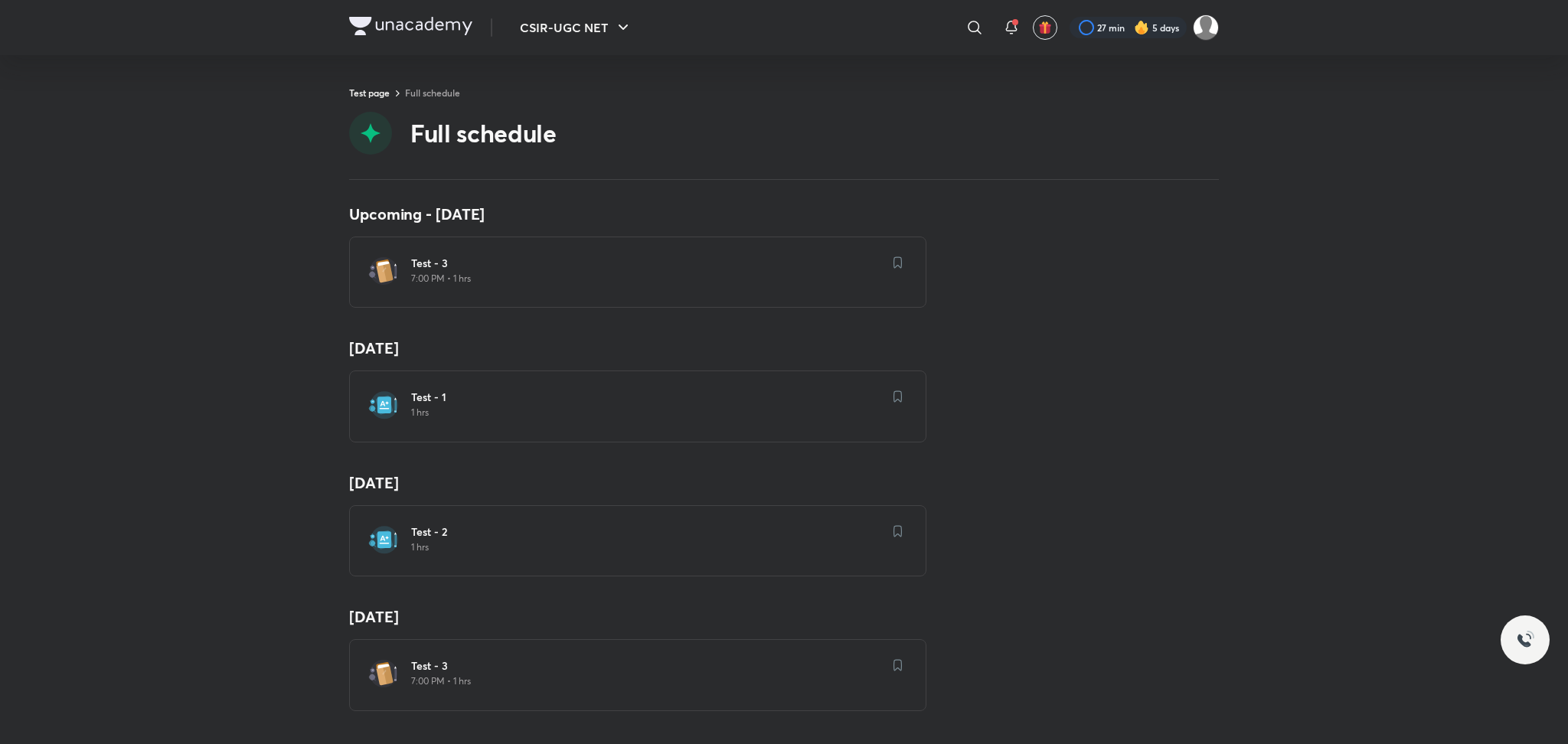
click at [413, 541] on p "1 hrs" at bounding box center [646, 548] width 471 height 12
click at [1258, 240] on div "Upcoming - [DATE] Test - 3 7:00 PM • 1 hrs [DATE] Test - 1 1 hrs [DATE] Test - …" at bounding box center [784, 462] width 1568 height 564
click at [677, 283] on p "7:00 PM • 1 hrs" at bounding box center [646, 279] width 471 height 12
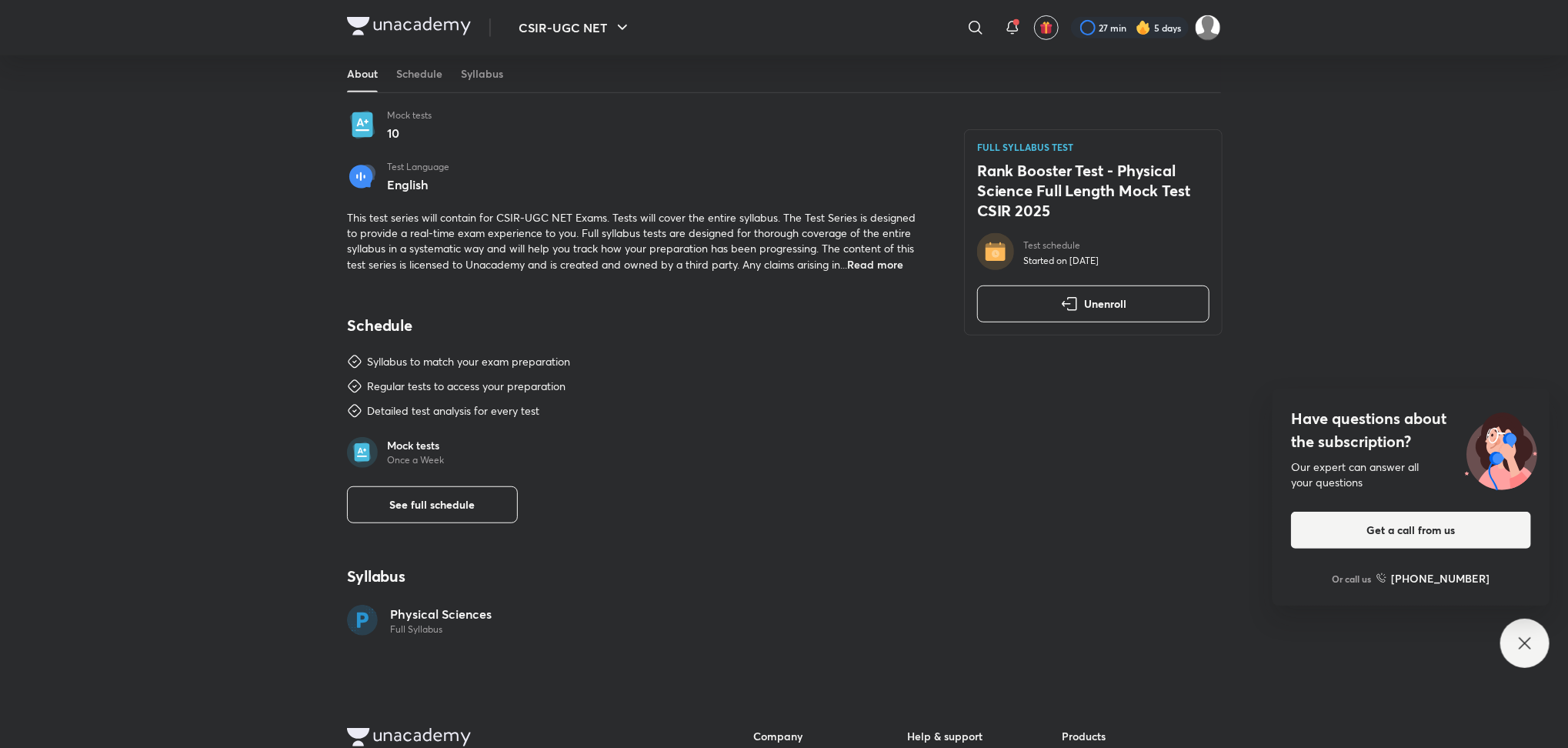
scroll to position [489, 0]
click at [889, 265] on span "Read more" at bounding box center [875, 268] width 56 height 14
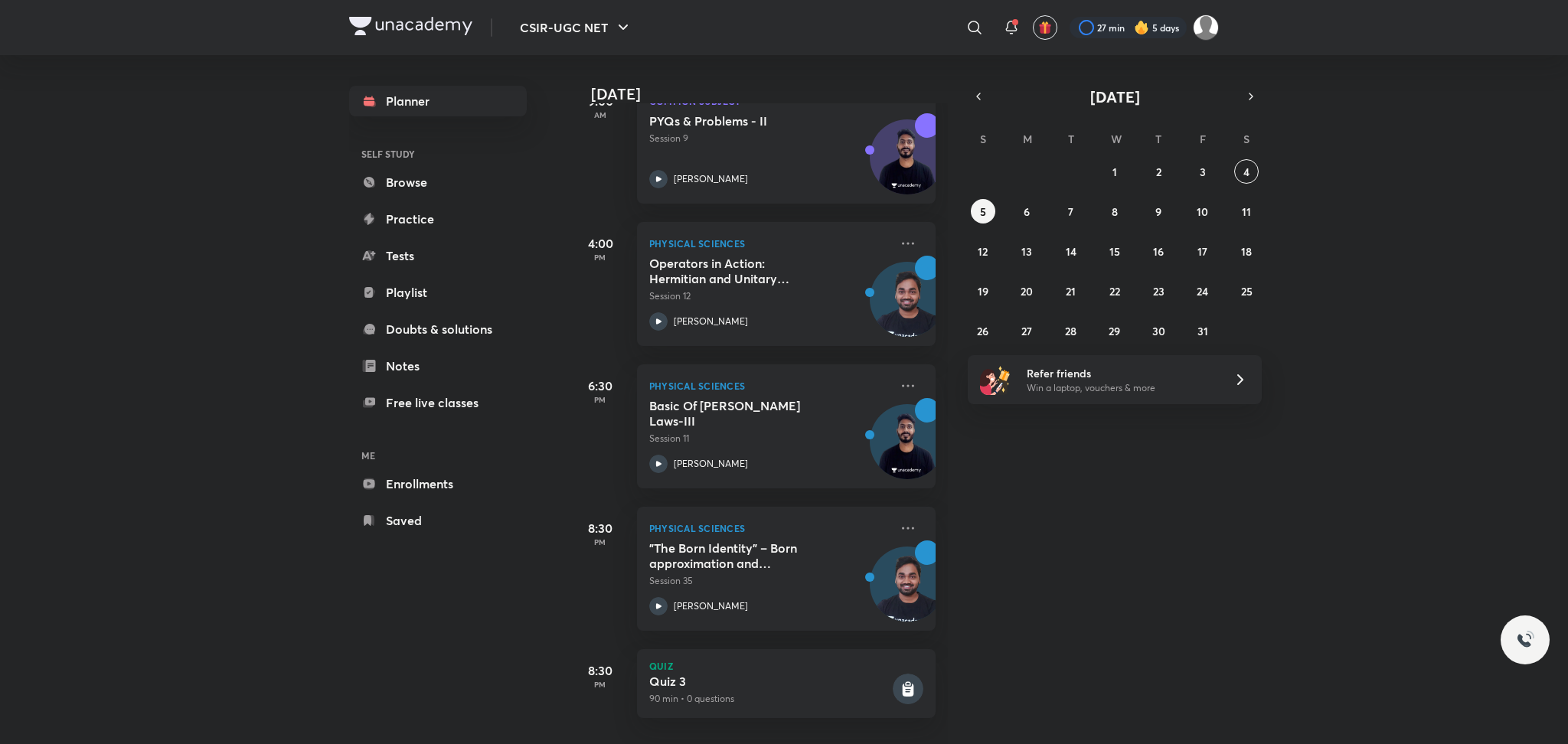
scroll to position [268, 0]
click at [892, 674] on rect at bounding box center [907, 689] width 31 height 31
